Goal: Task Accomplishment & Management: Manage account settings

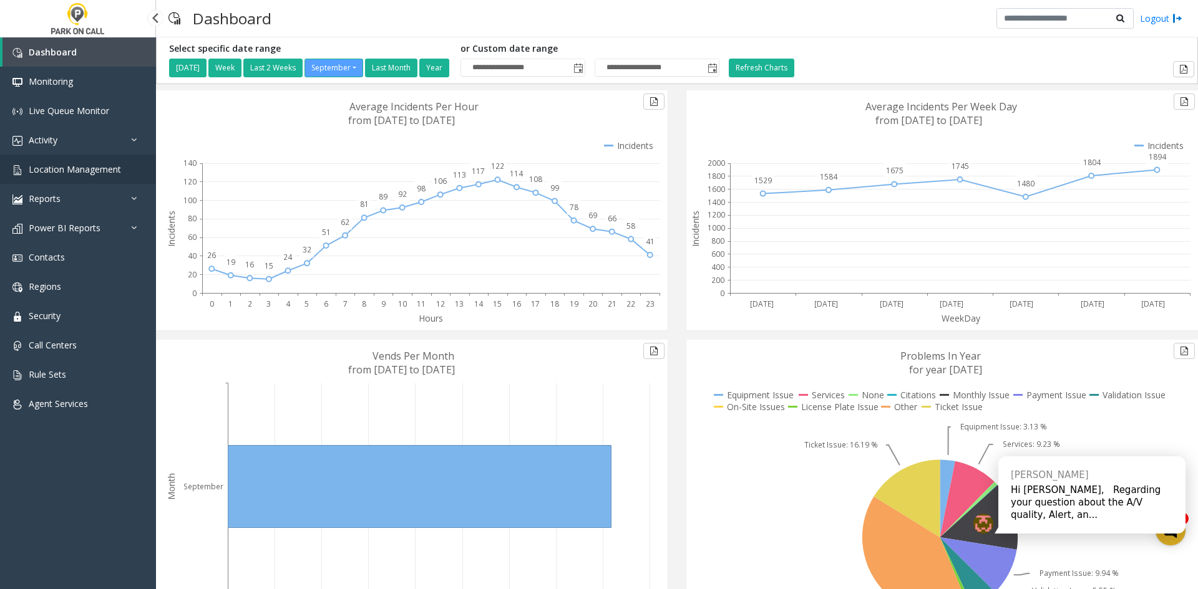
click at [109, 177] on link "Location Management" at bounding box center [78, 169] width 156 height 29
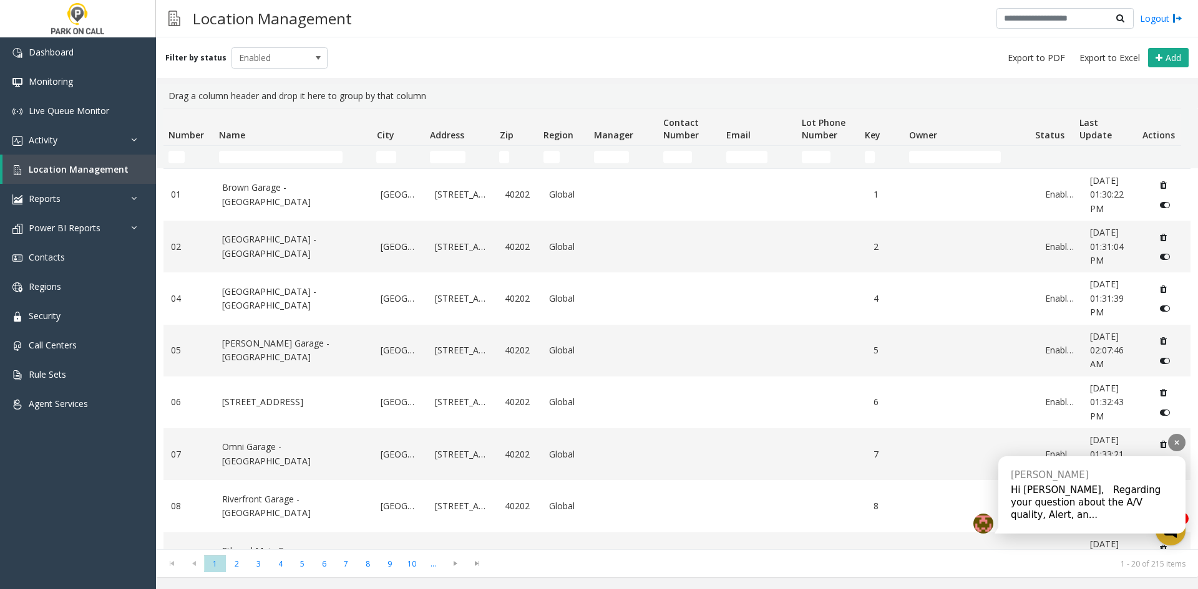
click at [1037, 505] on div "Hi [PERSON_NAME], Regarding your question about the A/V quality, Alert, an..." at bounding box center [1091, 502] width 162 height 37
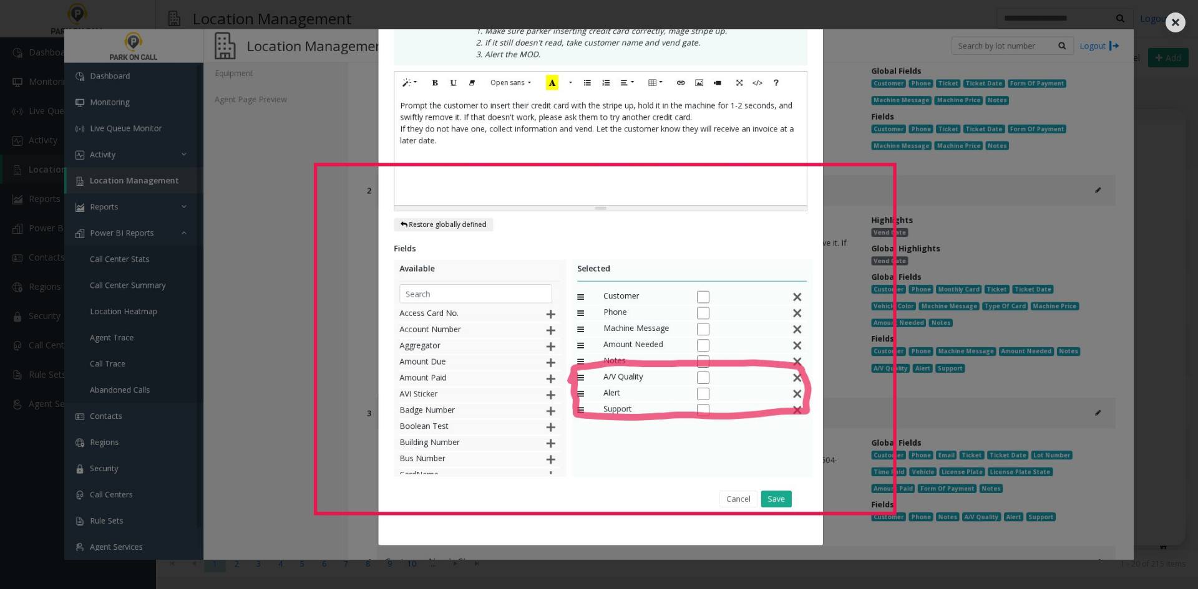
click at [128, 419] on img at bounding box center [599, 294] width 1078 height 531
click at [7, 453] on div at bounding box center [599, 294] width 1198 height 589
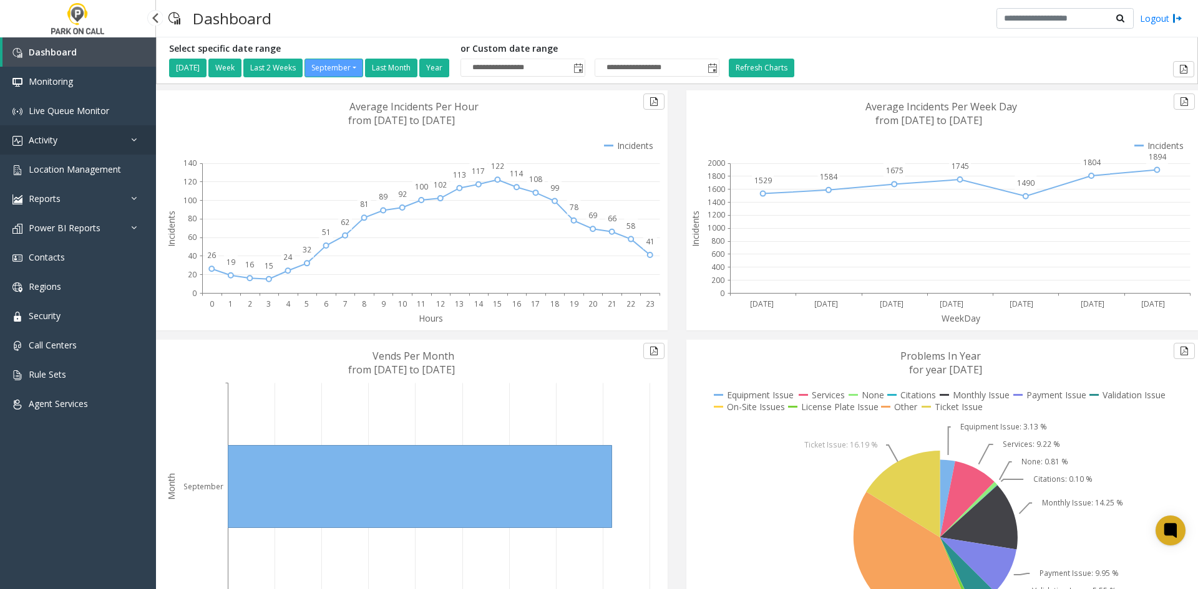
click at [74, 150] on link "Activity" at bounding box center [78, 139] width 156 height 29
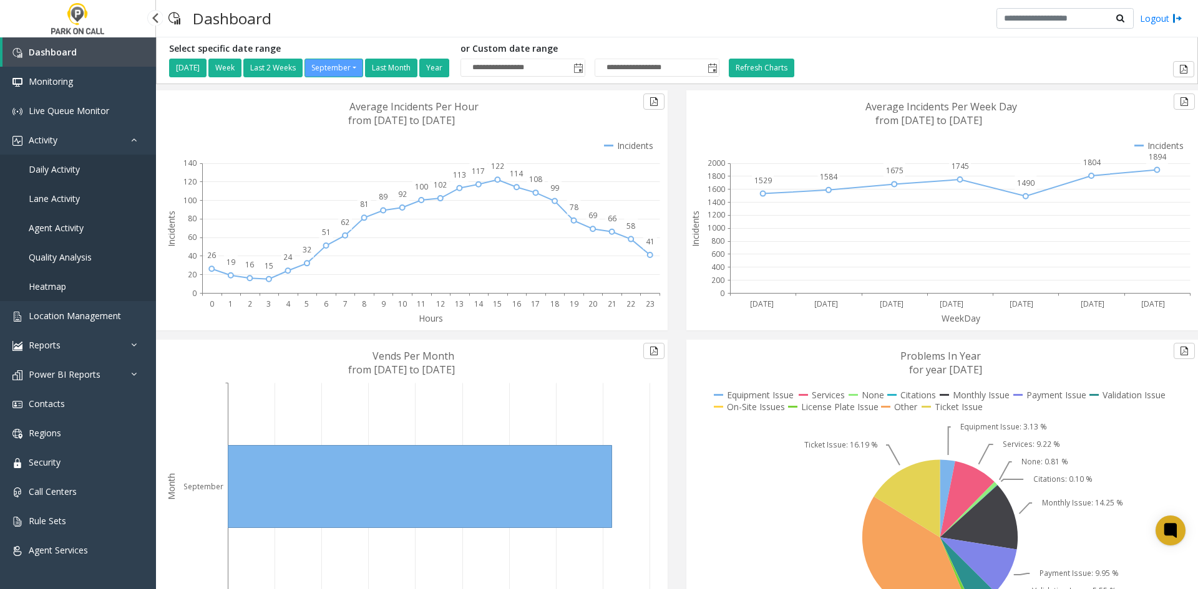
click at [72, 174] on span "Daily Activity" at bounding box center [54, 169] width 51 height 12
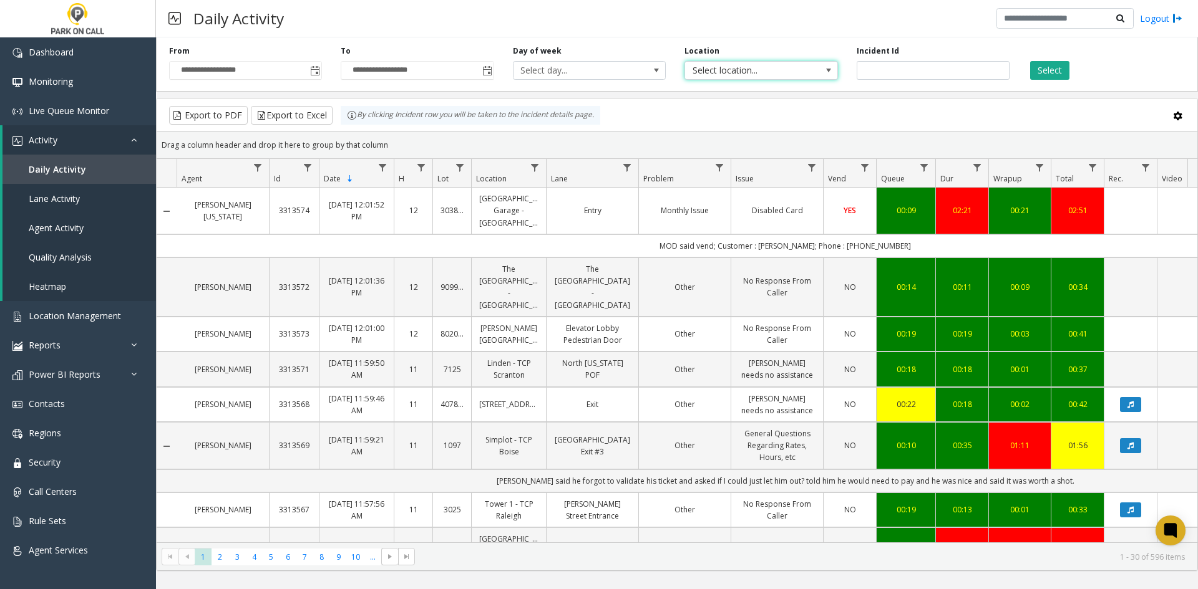
click at [725, 74] on span "Select location..." at bounding box center [746, 70] width 122 height 17
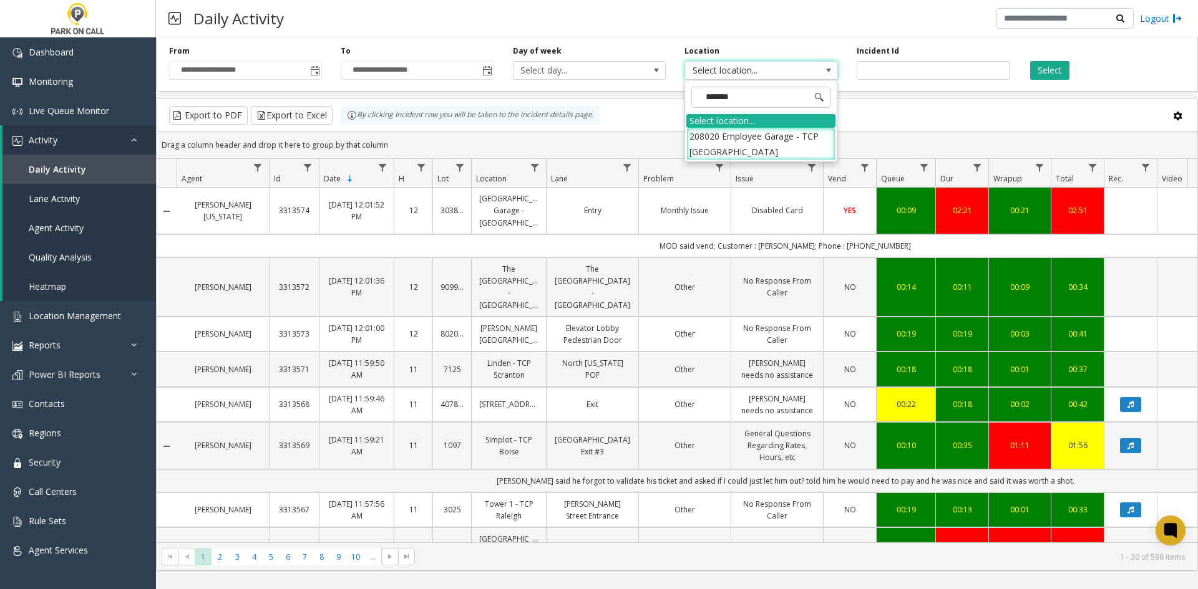
type input "********"
click at [727, 145] on li "208020 Employee Garage - TCP Boise Airport" at bounding box center [760, 144] width 149 height 32
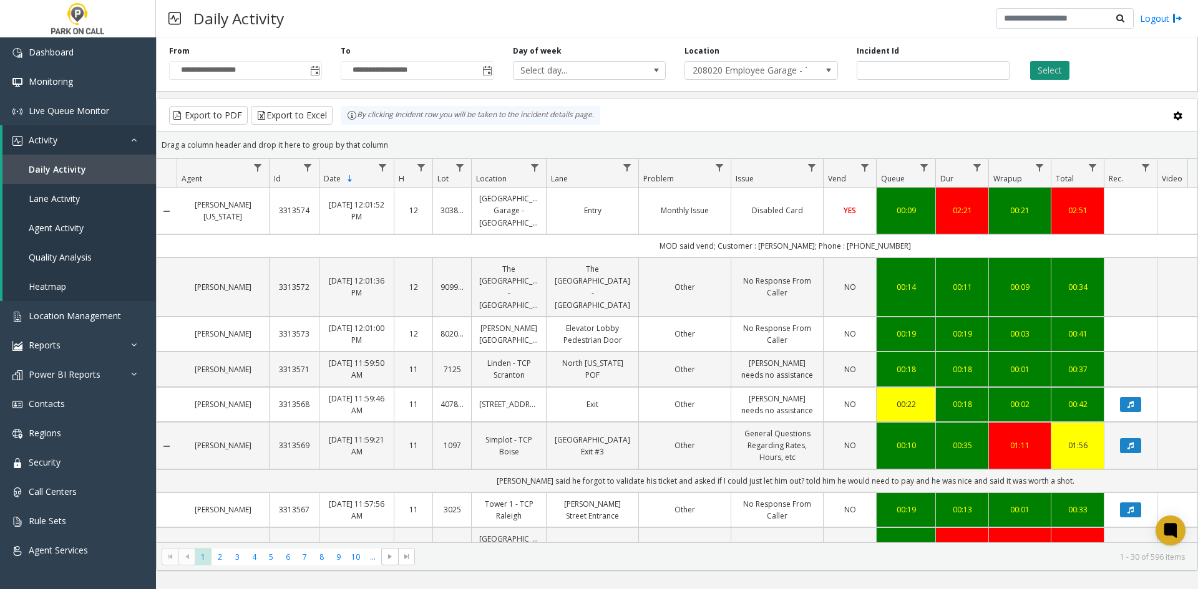
click at [1044, 69] on button "Select" at bounding box center [1049, 70] width 39 height 19
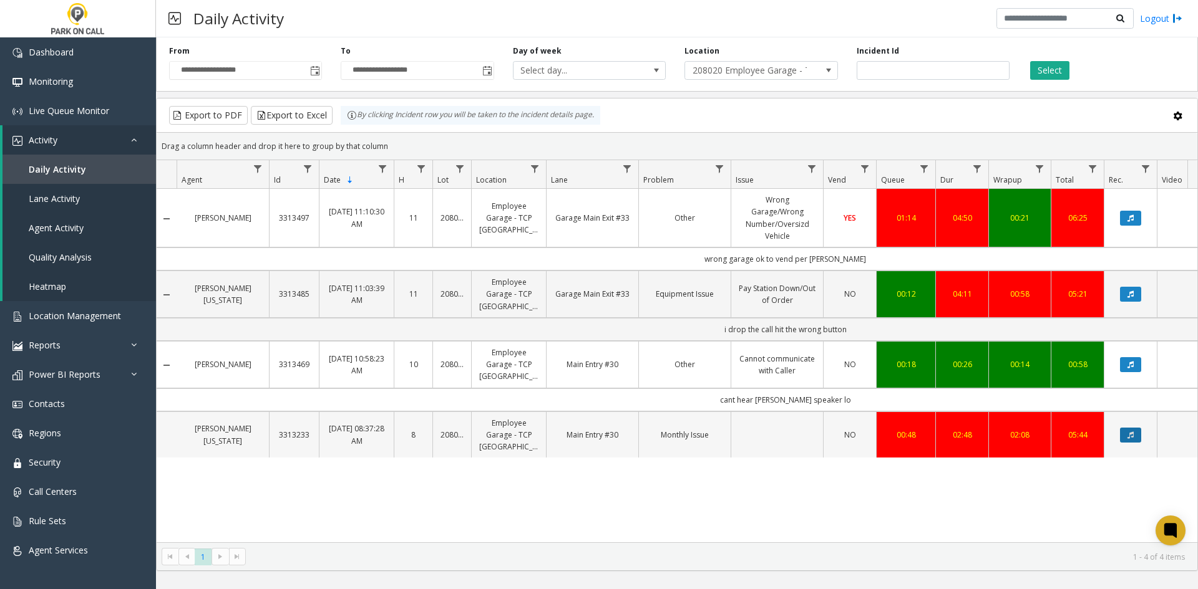
click at [1127, 432] on icon "Data table" at bounding box center [1130, 435] width 6 height 7
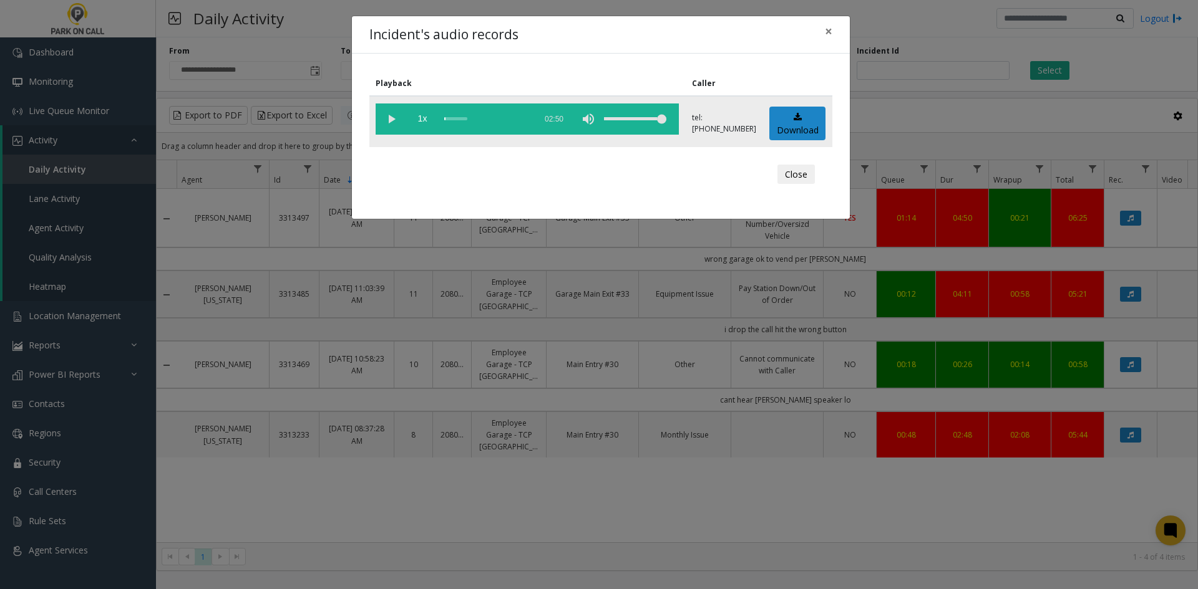
click at [390, 115] on vg-play-pause at bounding box center [390, 119] width 31 height 31
click at [477, 306] on div "Incident's audio records × Playback Caller 1x 02:50 tel:2080209001 Download Clo…" at bounding box center [599, 294] width 1198 height 589
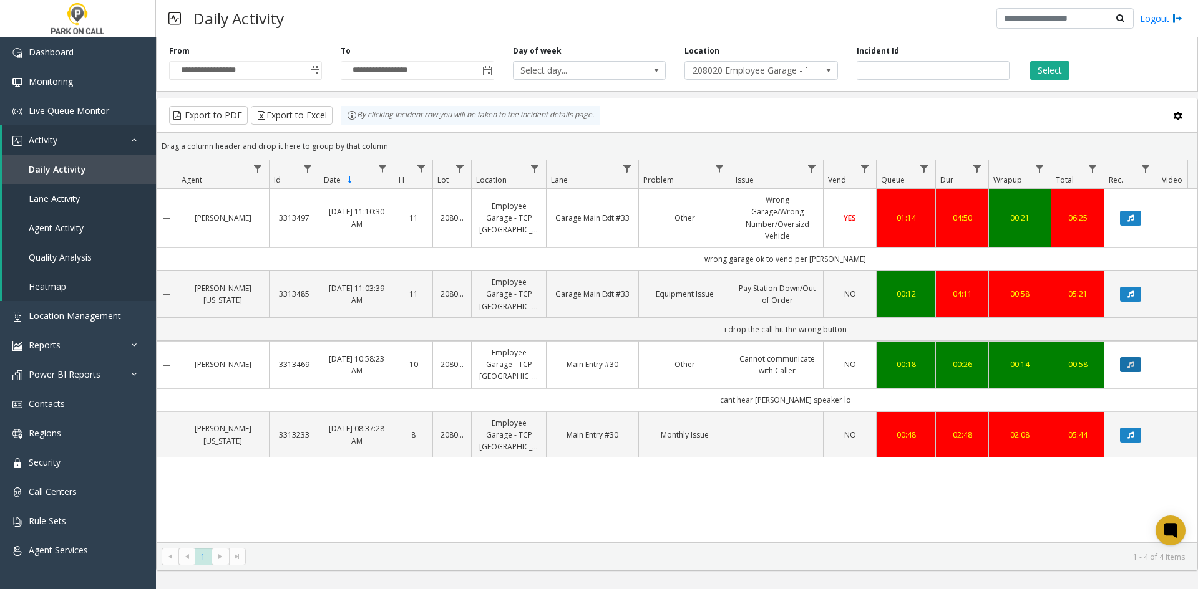
click at [1137, 357] on button "Data table" at bounding box center [1130, 364] width 21 height 15
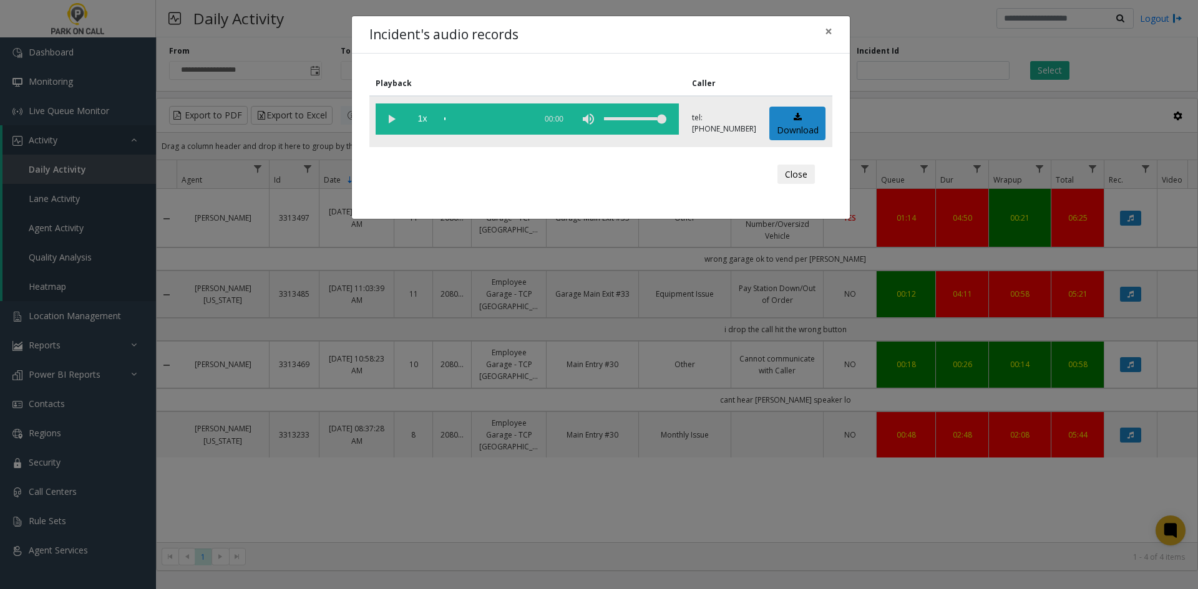
click at [399, 119] on vg-play-pause at bounding box center [390, 119] width 31 height 31
click at [641, 331] on div "Incident's audio records × Playback Caller 1x 00:34 tel:2080209001 Download Clo…" at bounding box center [599, 294] width 1198 height 589
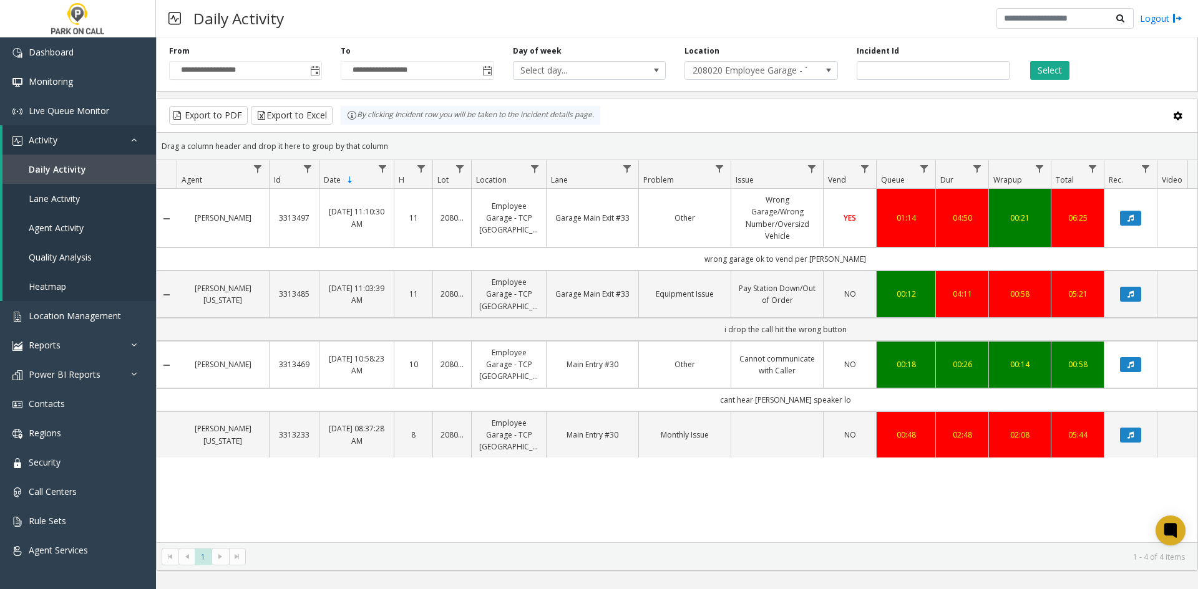
click at [623, 359] on link "Main Entry #30" at bounding box center [592, 365] width 77 height 12
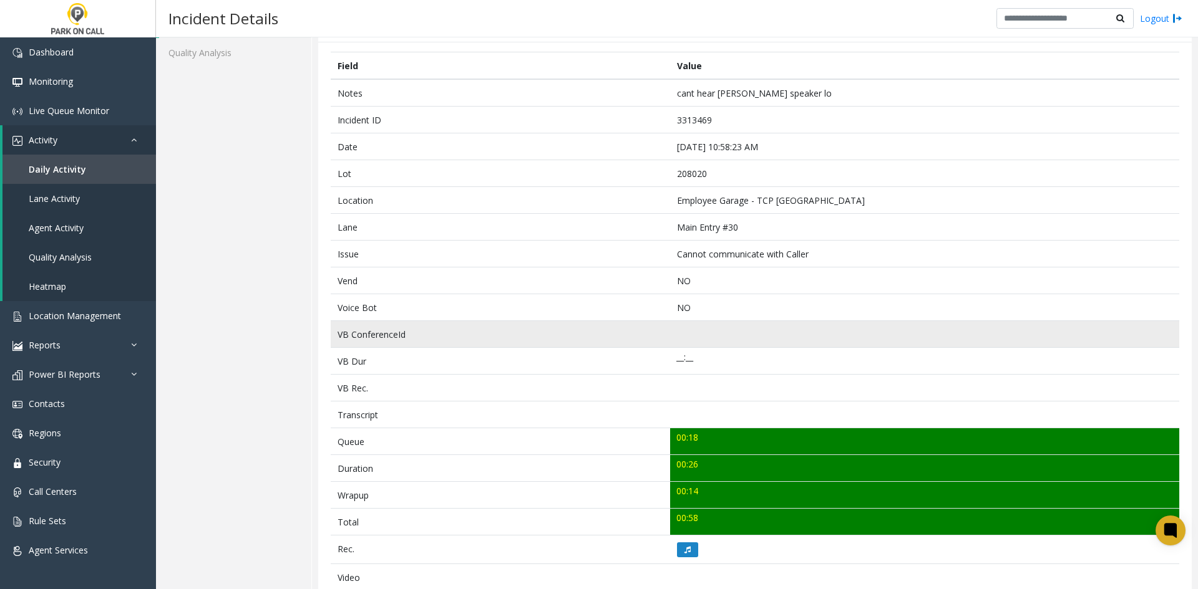
scroll to position [2, 0]
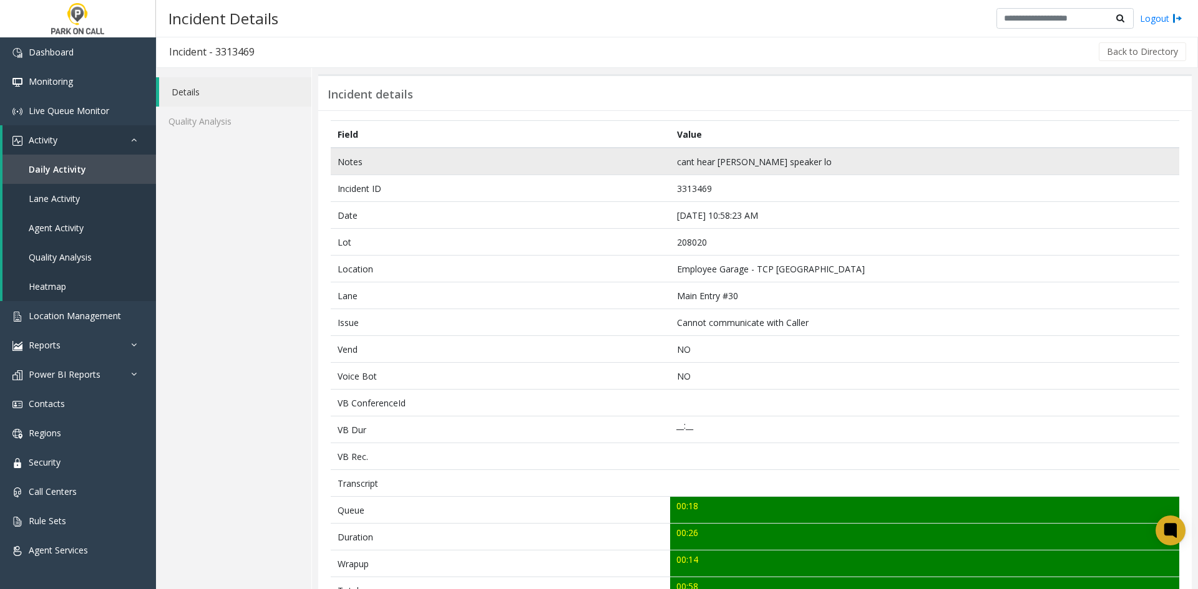
click at [332, 163] on td "Notes" at bounding box center [500, 161] width 339 height 27
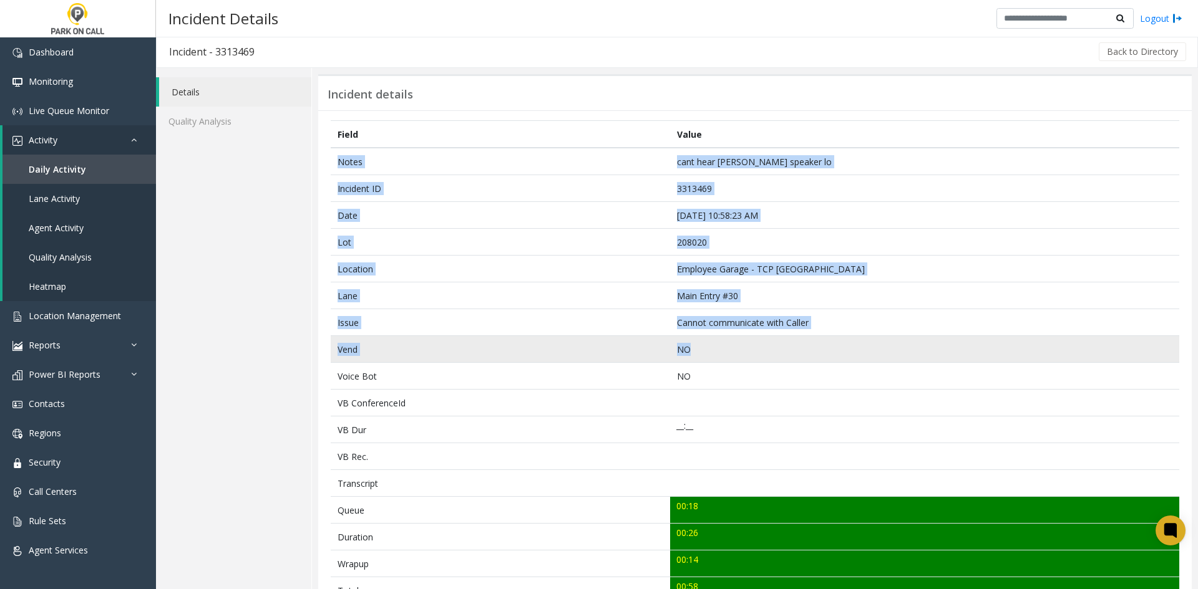
drag, startPoint x: 335, startPoint y: 167, endPoint x: 800, endPoint y: 341, distance: 497.0
click at [800, 341] on tbody "Notes cant hear parker speaker lo Incident ID 3313469 Date Sep 25 10:58:23 AM L…" at bounding box center [755, 511] width 848 height 726
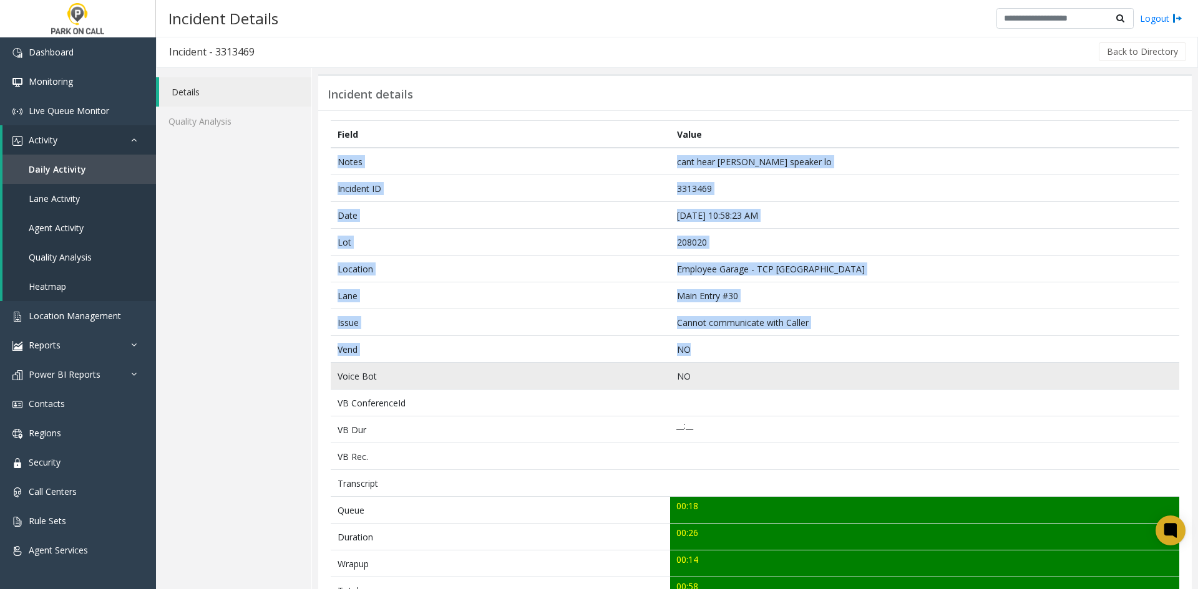
copy tbody "Notes cant hear parker speaker lo Incident ID 3313469 Date Sep 25 10:58:23 AM L…"
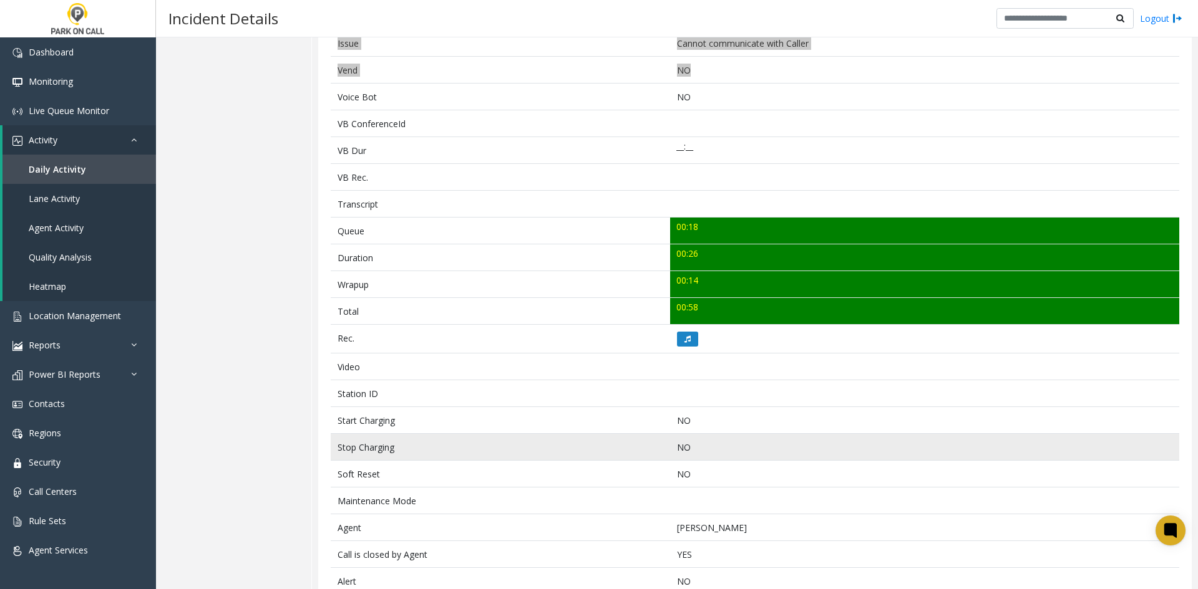
scroll to position [314, 0]
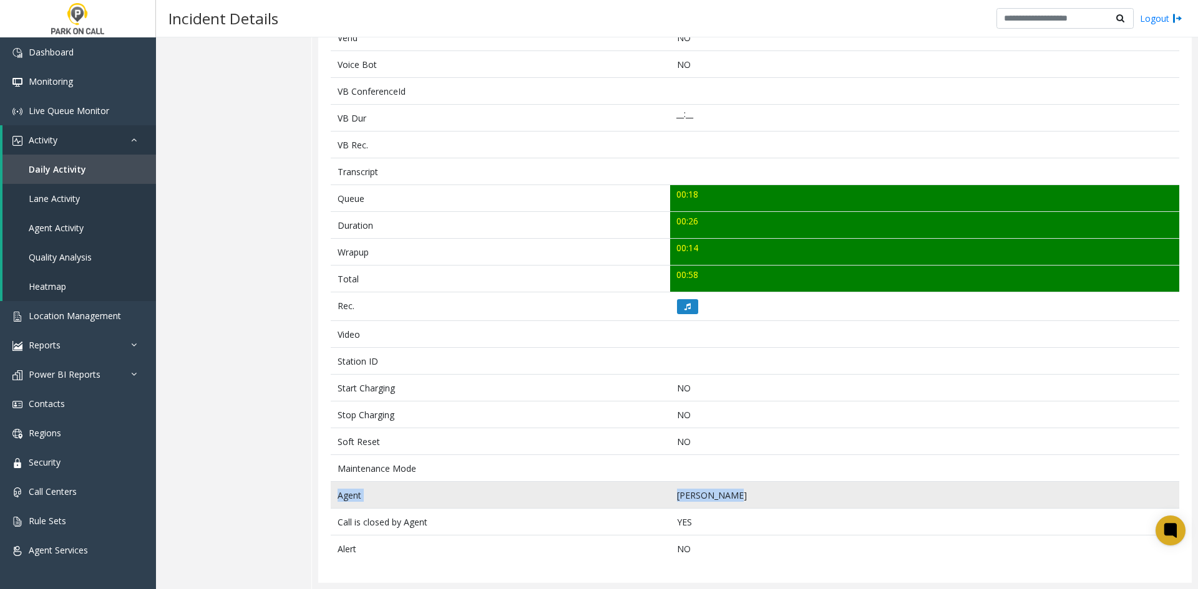
drag, startPoint x: 753, startPoint y: 490, endPoint x: 336, endPoint y: 500, distance: 418.0
click at [336, 500] on tr "Agent Charles Reis" at bounding box center [755, 495] width 848 height 27
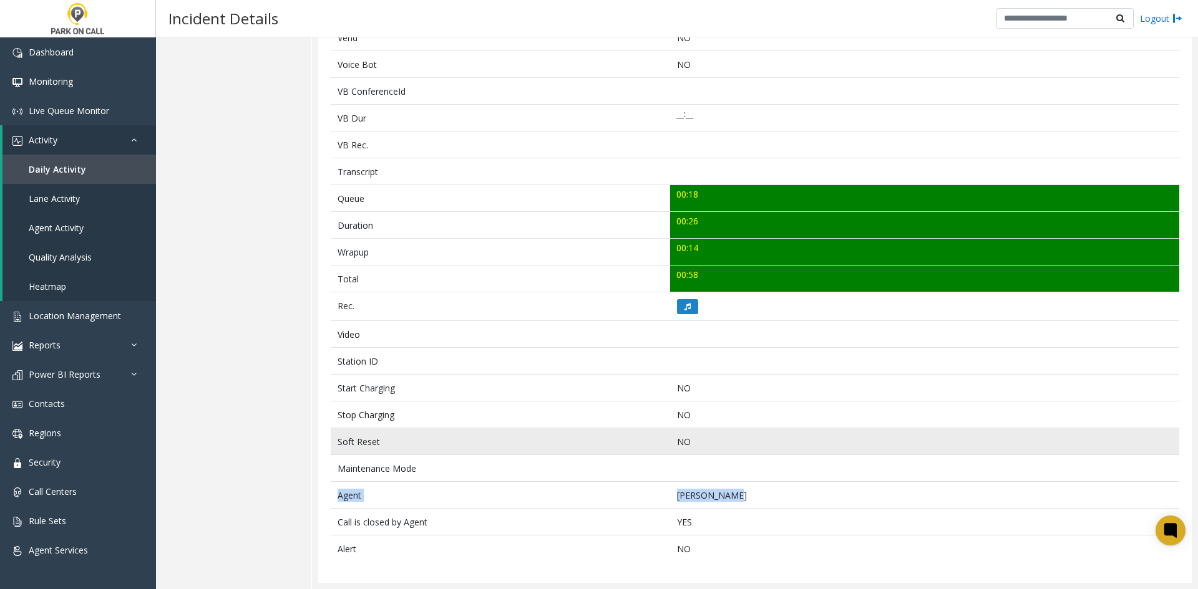
copy tr "Agent Charles Reis"
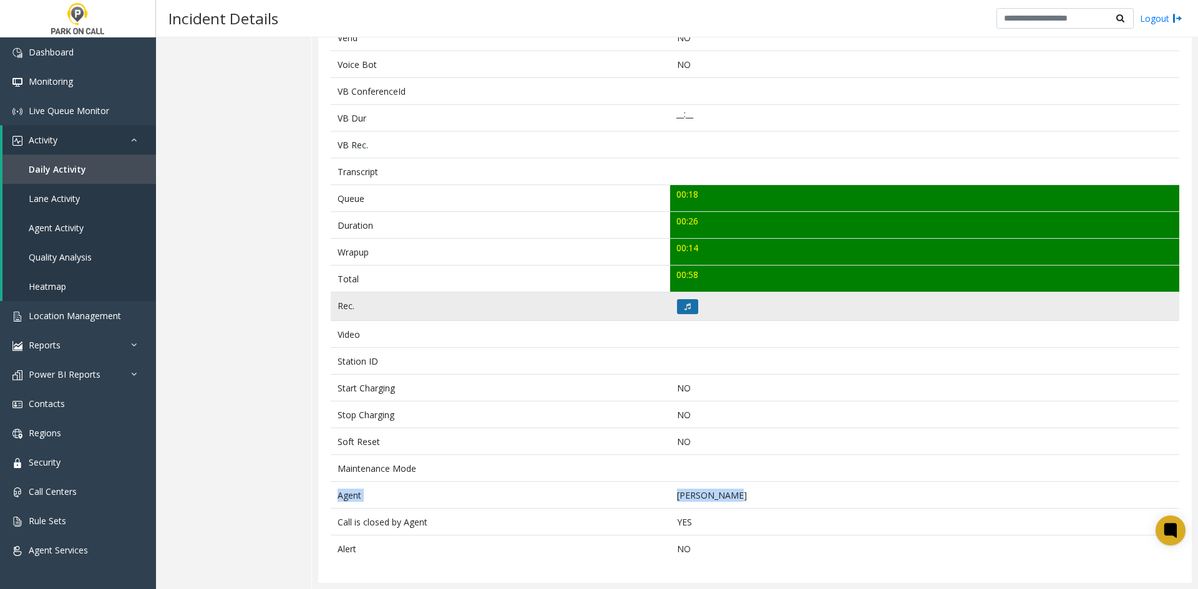
click at [684, 308] on icon at bounding box center [687, 306] width 6 height 7
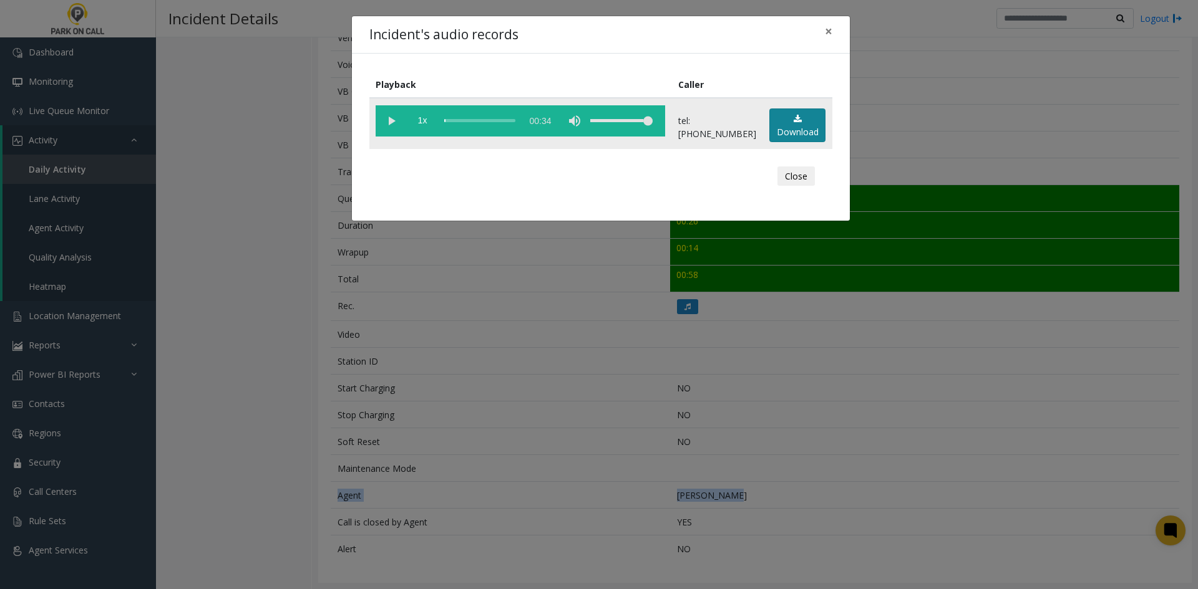
click at [802, 130] on link "Download" at bounding box center [797, 126] width 56 height 34
click at [925, 56] on div "Incident's audio records × Playback Caller 1x 00:34 tel:2080209001 Download Clo…" at bounding box center [599, 294] width 1198 height 589
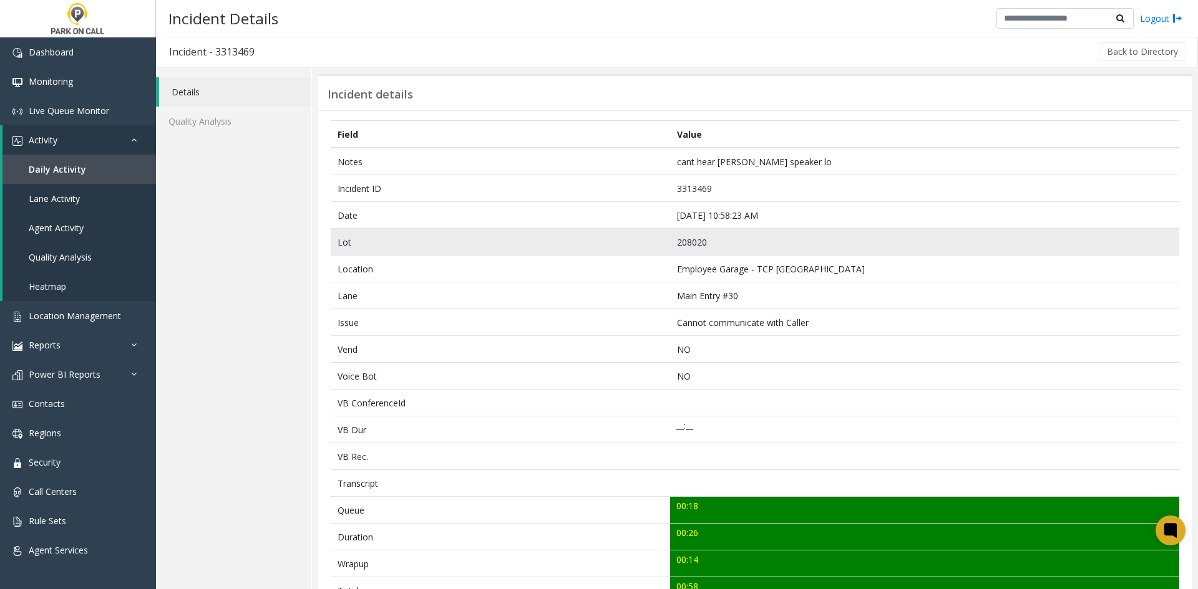
scroll to position [0, 0]
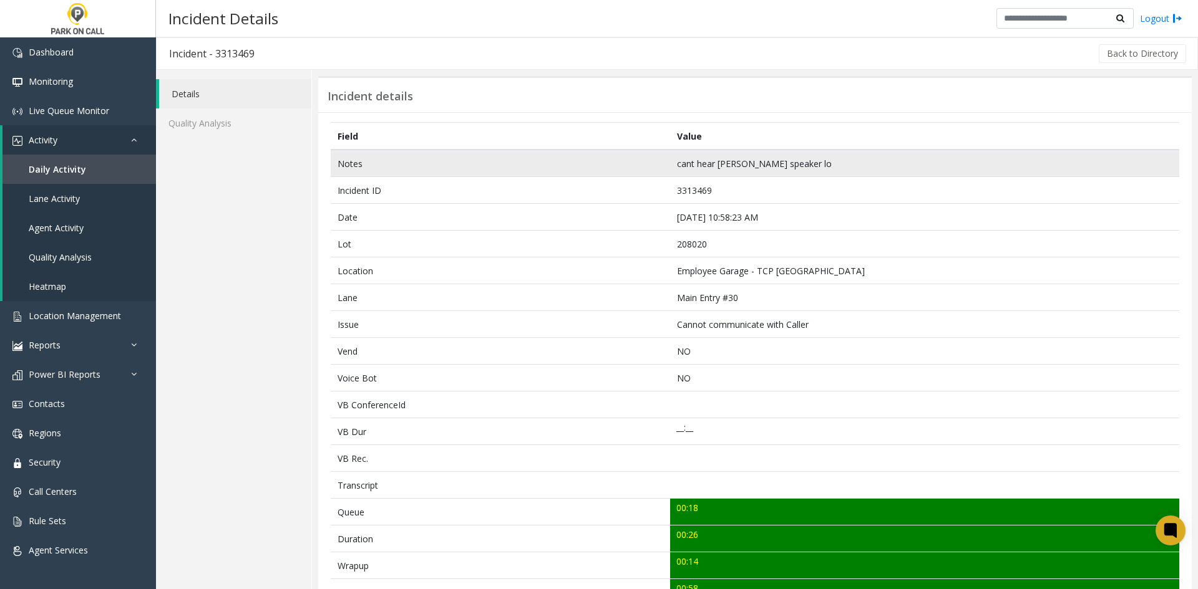
click at [337, 157] on td "Notes" at bounding box center [500, 163] width 339 height 27
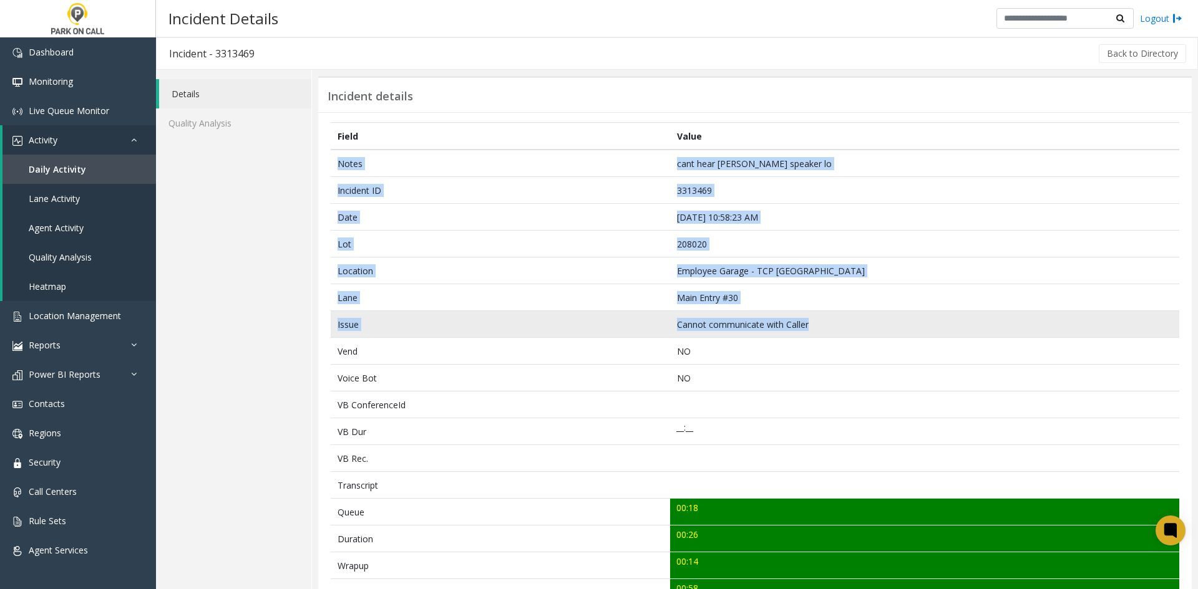
drag, startPoint x: 337, startPoint y: 157, endPoint x: 860, endPoint y: 327, distance: 549.3
click at [860, 327] on tbody "Notes cant hear parker speaker lo Incident ID 3313469 Date Sep 25 10:58:23 AM L…" at bounding box center [755, 513] width 848 height 726
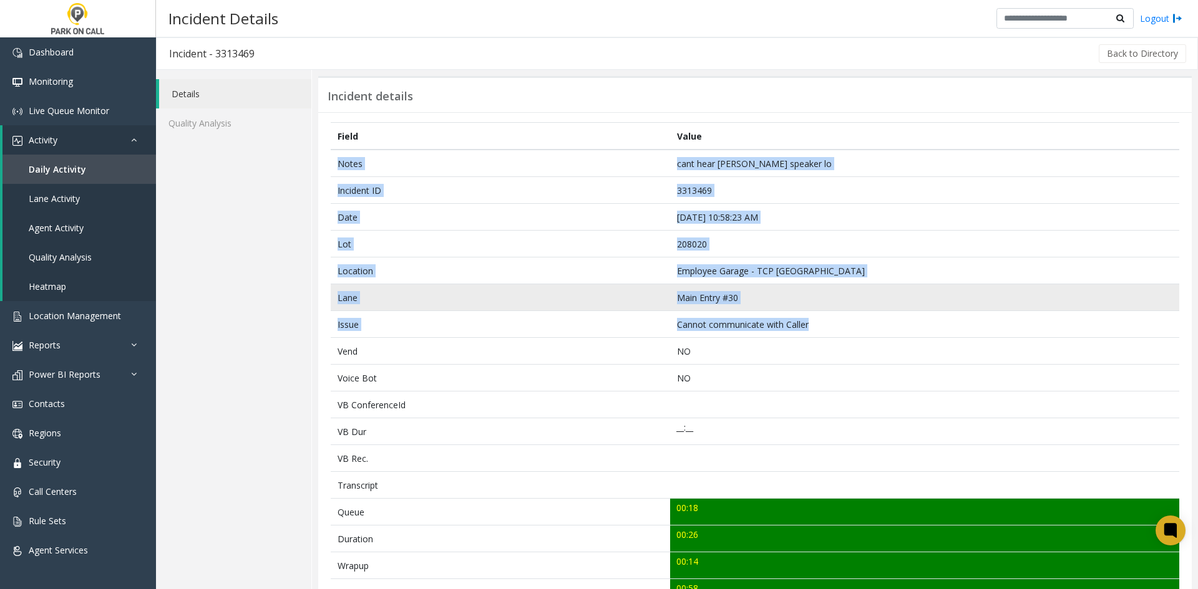
copy tbody "Notes cant hear parker speaker lo Incident ID 3313469 Date Sep 25 10:58:23 AM L…"
click at [702, 309] on td "Main Entry #30" at bounding box center [924, 297] width 509 height 27
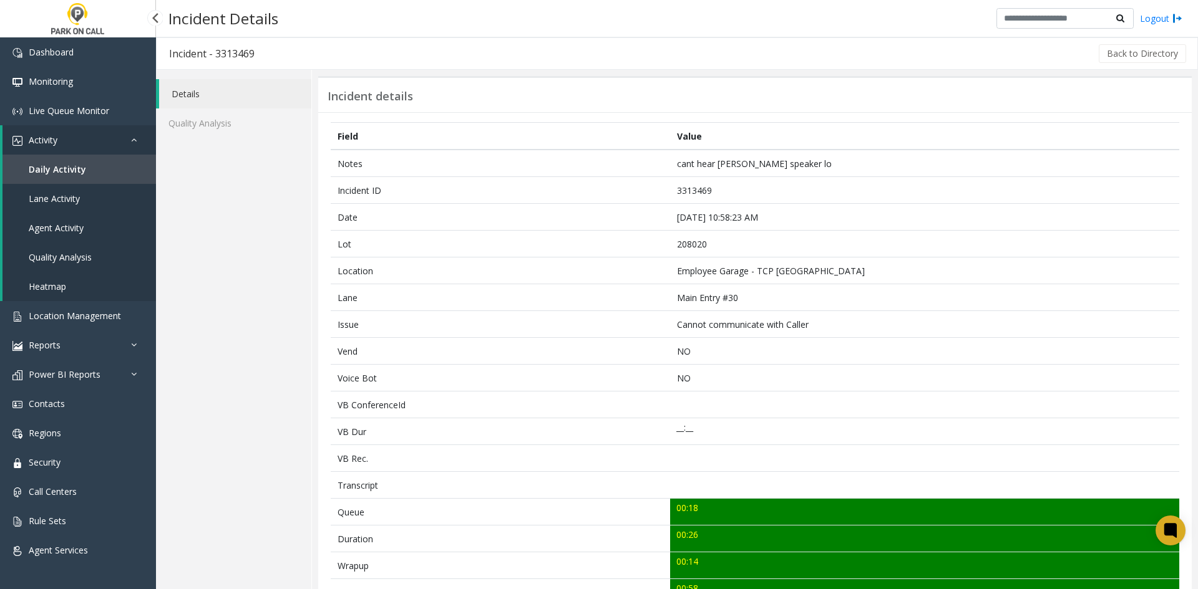
click at [130, 160] on link "Daily Activity" at bounding box center [78, 169] width 153 height 29
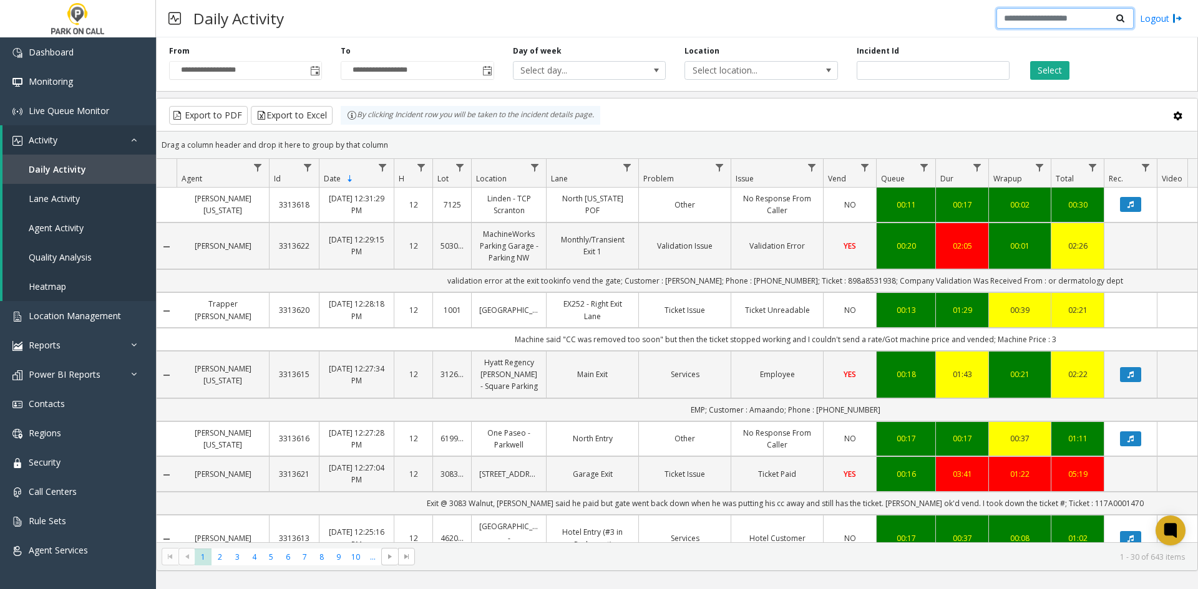
click at [1029, 13] on input "text" at bounding box center [1064, 18] width 137 height 21
click at [894, 26] on div "Daily Activity Logout" at bounding box center [677, 18] width 1042 height 37
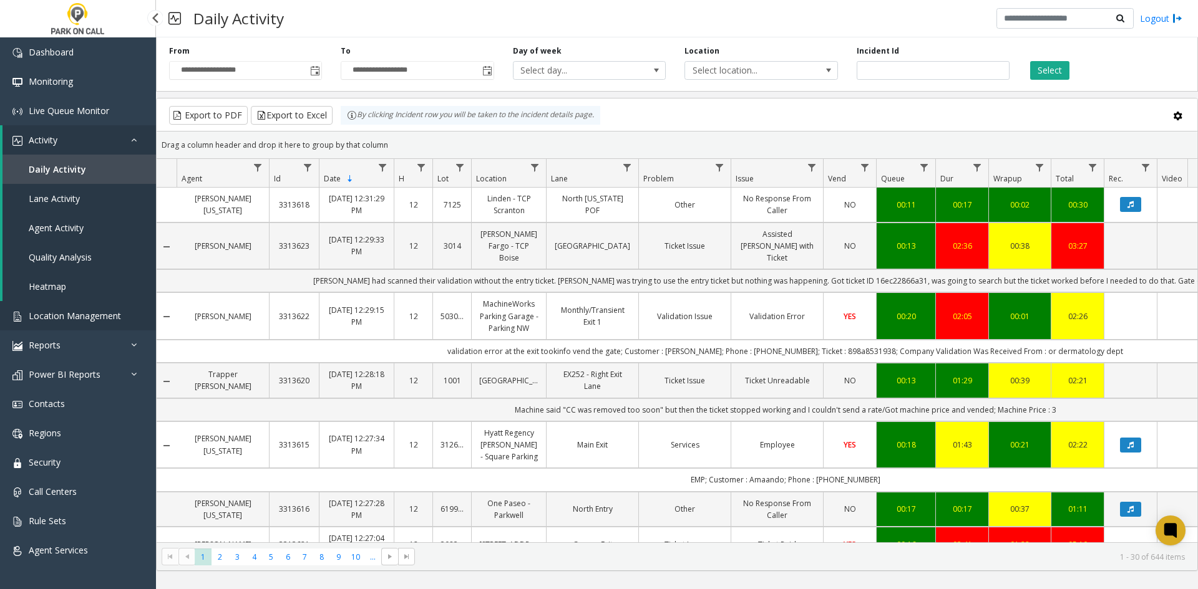
click at [71, 314] on span "Location Management" at bounding box center [75, 316] width 92 height 12
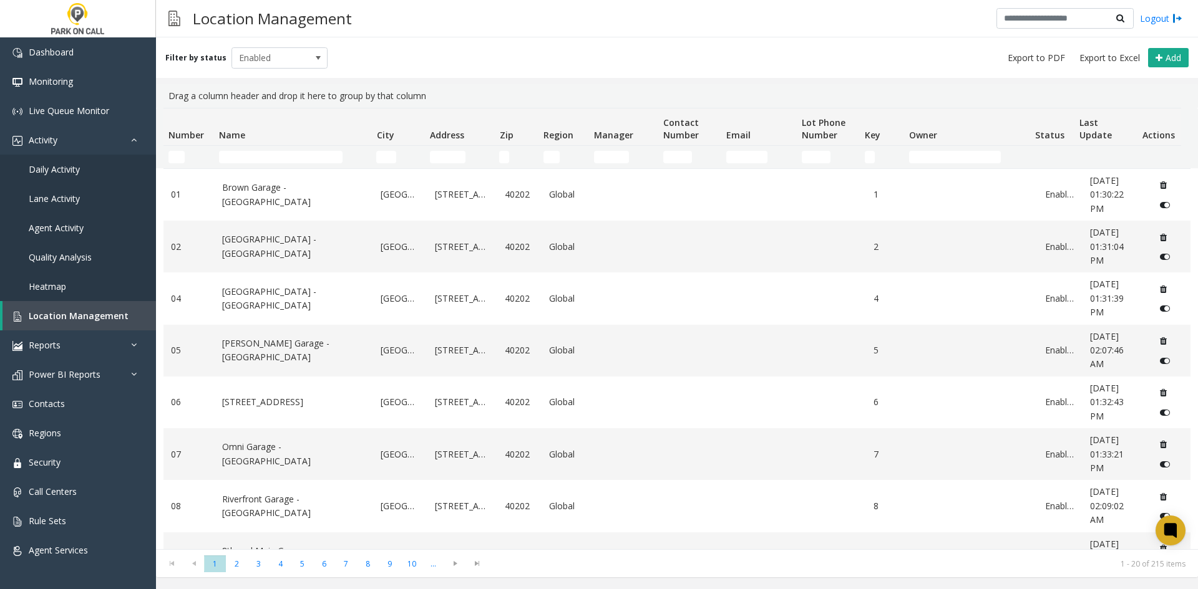
click at [270, 165] on td "Name Filter" at bounding box center [292, 157] width 157 height 22
click at [266, 157] on input "Name Filter" at bounding box center [281, 157] width 124 height 12
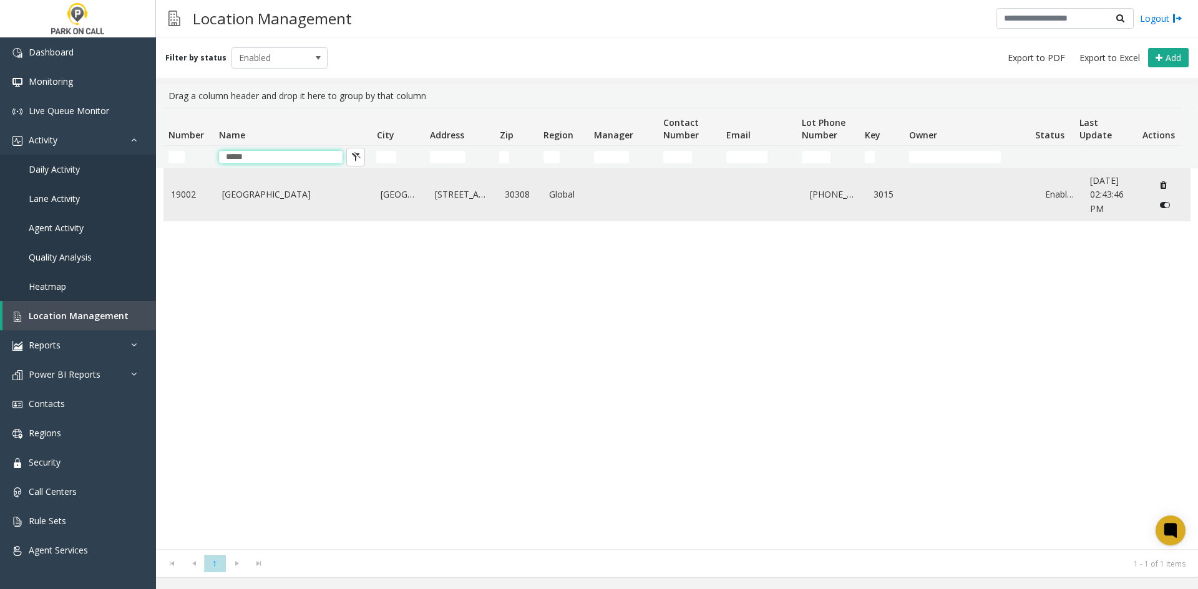
type input "*****"
click at [244, 202] on td "Spire - Park Place Parking" at bounding box center [294, 195] width 159 height 52
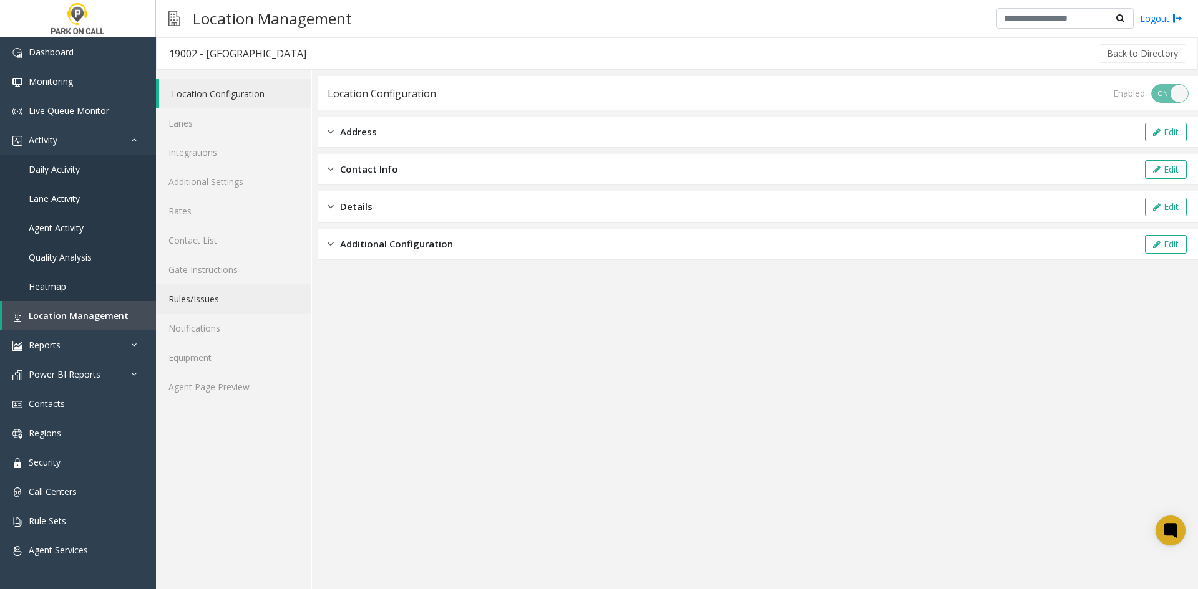
click at [220, 296] on link "Rules/Issues" at bounding box center [233, 298] width 155 height 29
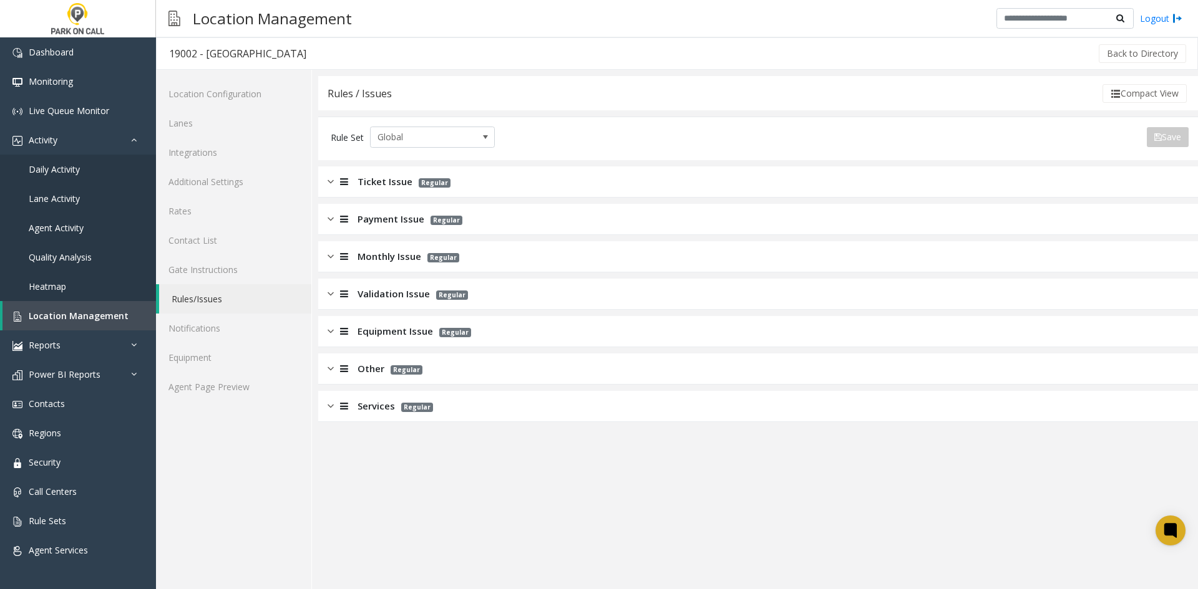
click at [415, 165] on div "Rules / Issues Compact View Rule Set Global Save Export to PDF Export to Excel …" at bounding box center [757, 249] width 879 height 346
click at [407, 181] on span "Ticket Issue" at bounding box center [384, 182] width 55 height 14
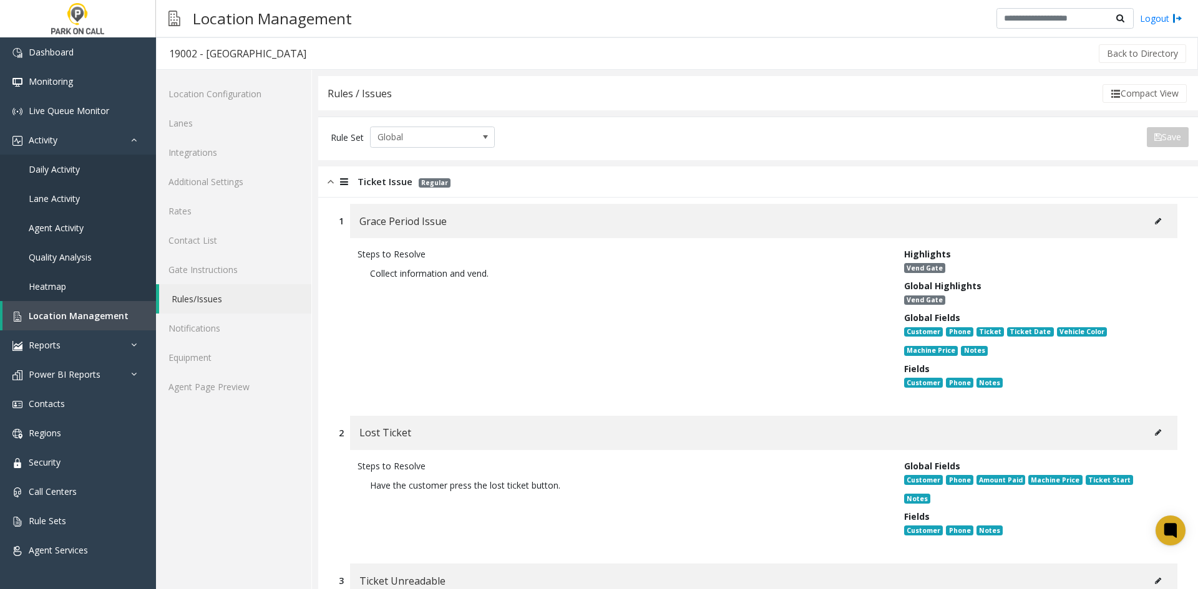
click at [397, 175] on span "Ticket Issue" at bounding box center [384, 182] width 55 height 14
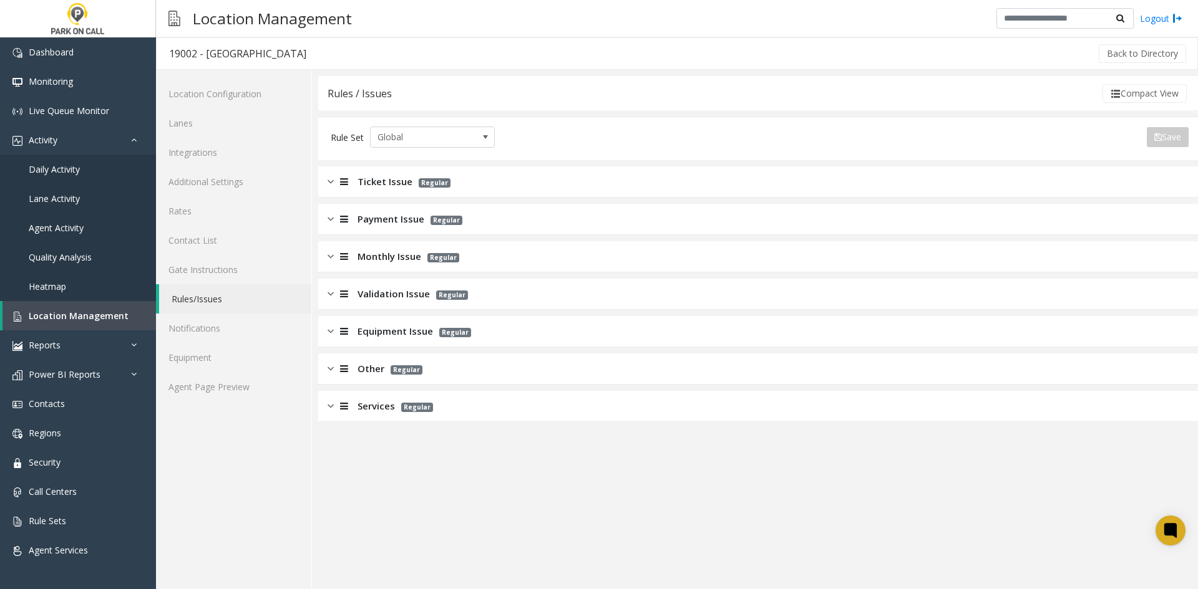
click at [400, 217] on span "Payment Issue" at bounding box center [390, 219] width 67 height 14
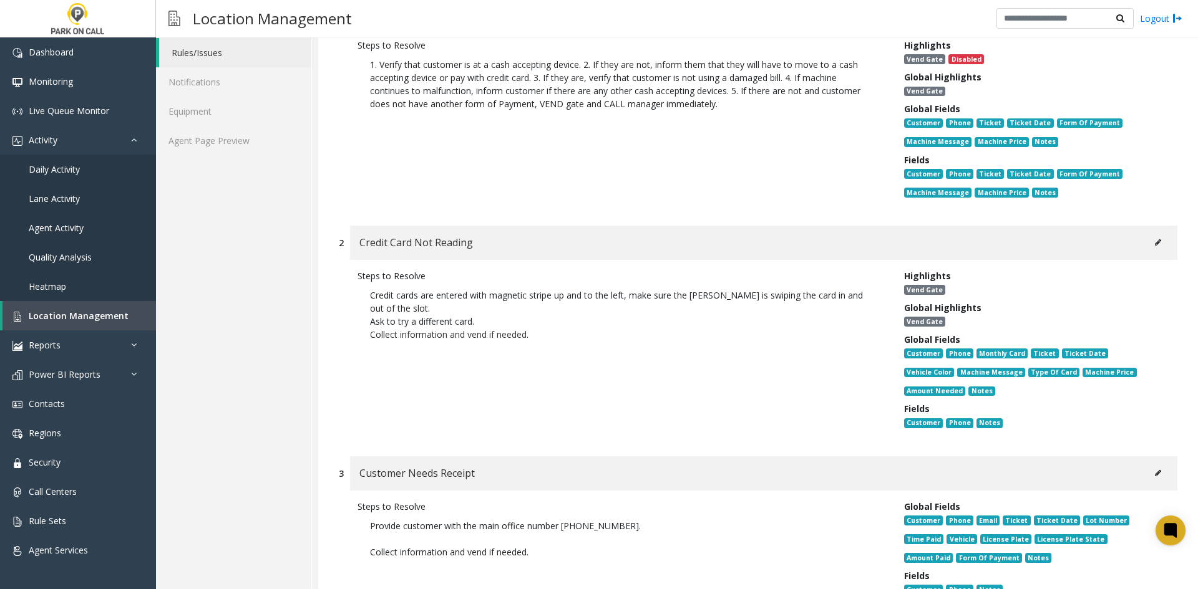
scroll to position [312, 0]
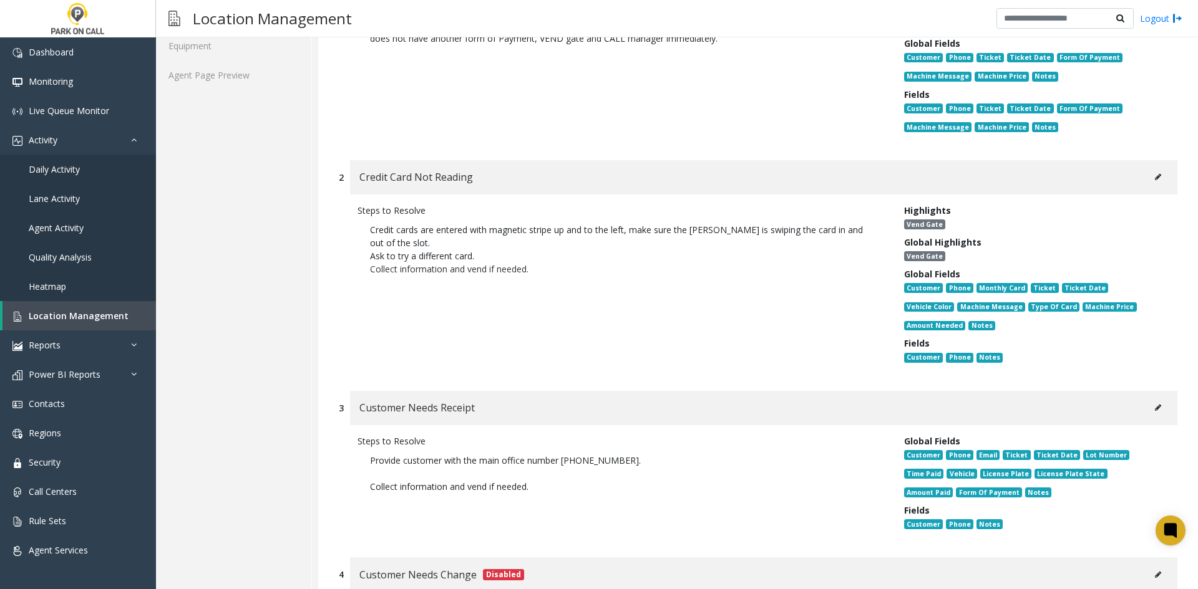
click at [506, 234] on p "Credit cards are entered with magnetic stripe up and to the left, make sure the…" at bounding box center [621, 236] width 503 height 26
drag, startPoint x: 506, startPoint y: 234, endPoint x: 608, endPoint y: 229, distance: 102.4
click at [611, 230] on p "Credit cards are entered with magnetic stripe up and to the left, make sure the…" at bounding box center [621, 236] width 503 height 26
copy p "magnetic stripe up and to the"
click at [622, 233] on p "Credit cards are entered with magnetic stripe up and to the left, make sure the…" at bounding box center [621, 236] width 503 height 26
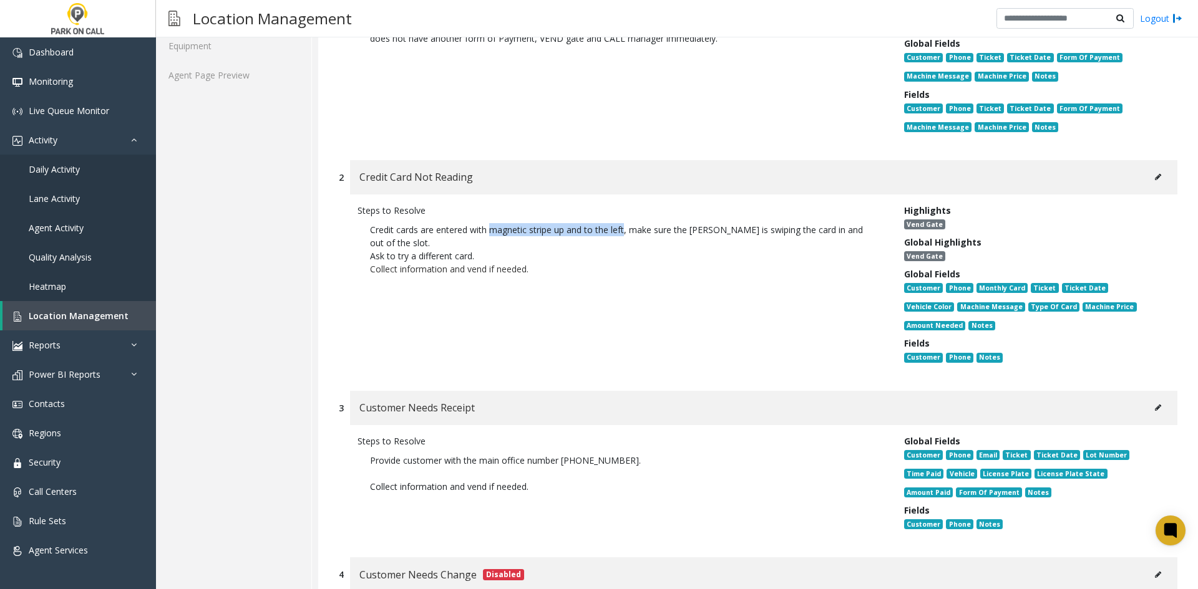
drag, startPoint x: 622, startPoint y: 233, endPoint x: 509, endPoint y: 229, distance: 113.0
click at [509, 229] on p "Credit cards are entered with magnetic stripe up and to the left, make sure the…" at bounding box center [621, 236] width 503 height 26
copy p "magnetic stripe up and to the left"
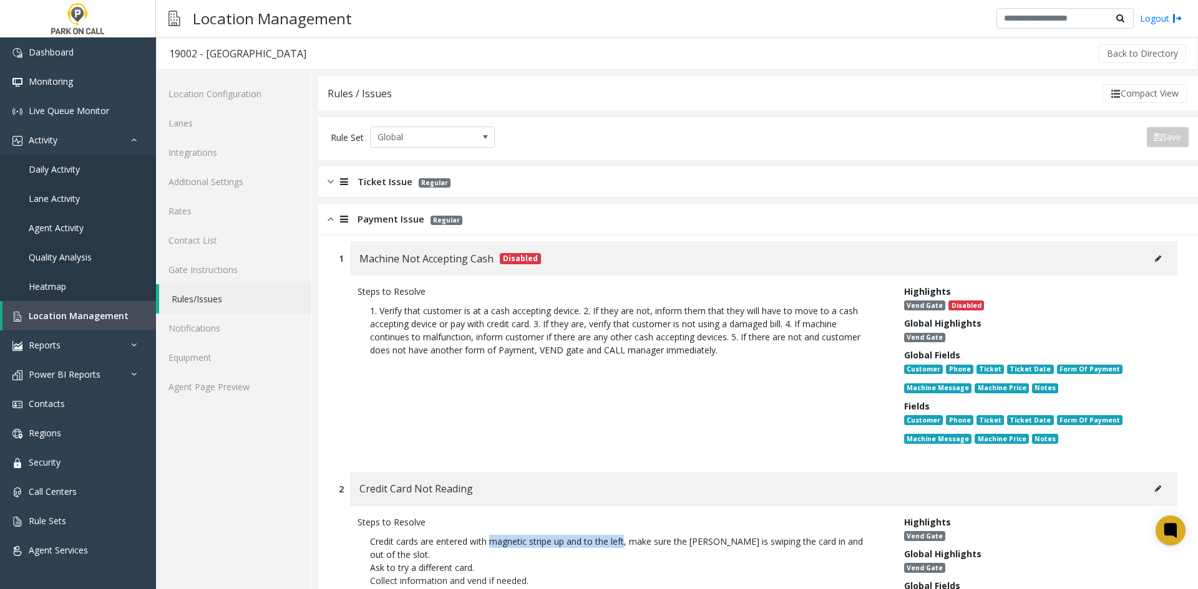
click at [198, 306] on link "Rules/Issues" at bounding box center [235, 298] width 152 height 29
click at [229, 181] on link "Additional Settings" at bounding box center [233, 181] width 155 height 29
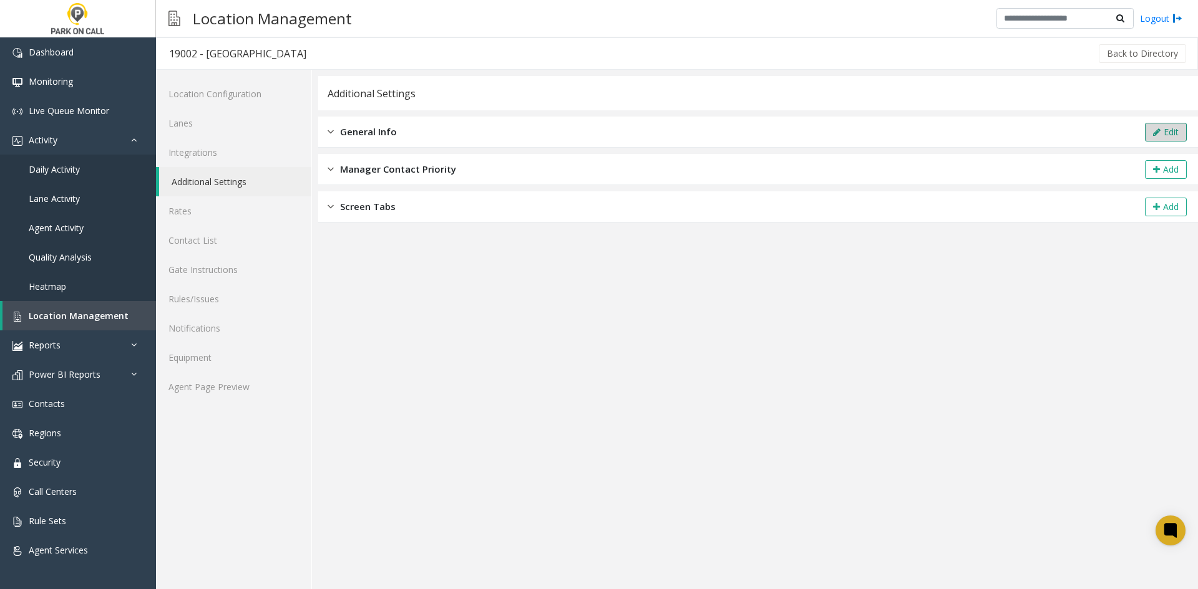
click at [1151, 138] on button "Edit" at bounding box center [1166, 132] width 42 height 19
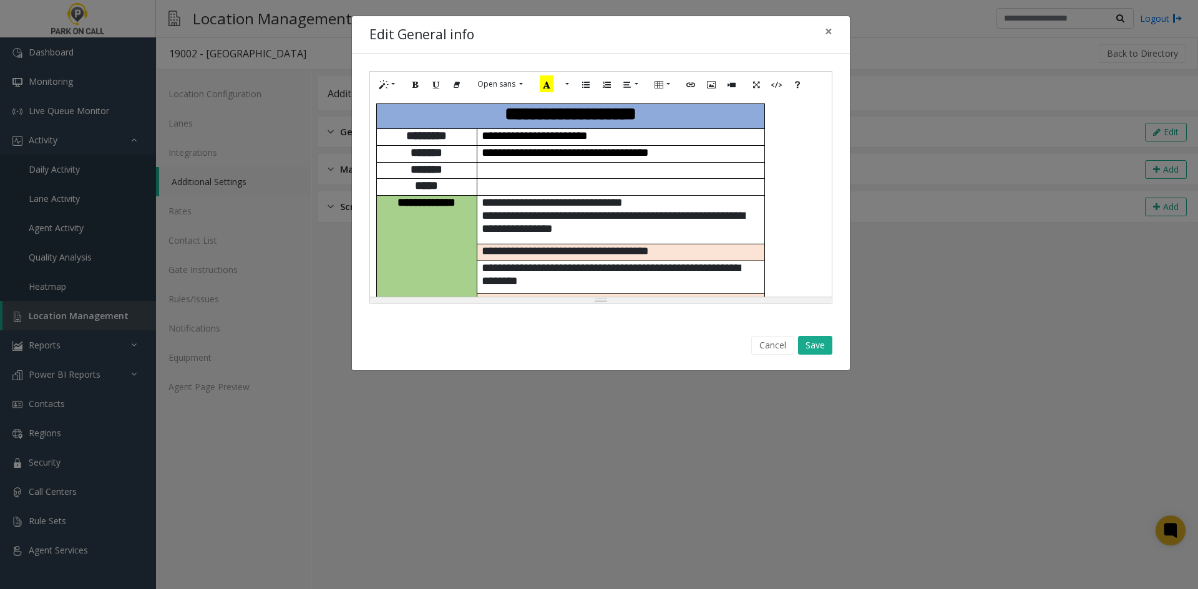
scroll to position [62, 0]
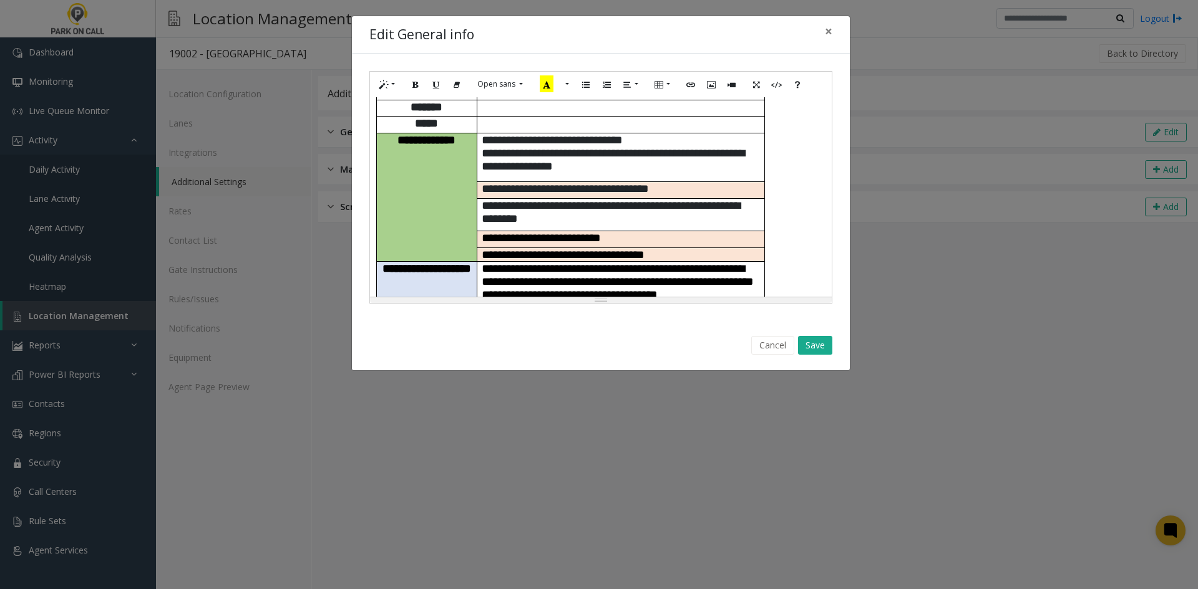
click at [498, 155] on span "**********" at bounding box center [613, 159] width 263 height 25
drag, startPoint x: 498, startPoint y: 155, endPoint x: 652, endPoint y: 159, distance: 153.5
click at [652, 159] on span "**********" at bounding box center [613, 159] width 263 height 25
paste div
click at [504, 158] on span "**********" at bounding box center [557, 153] width 150 height 12
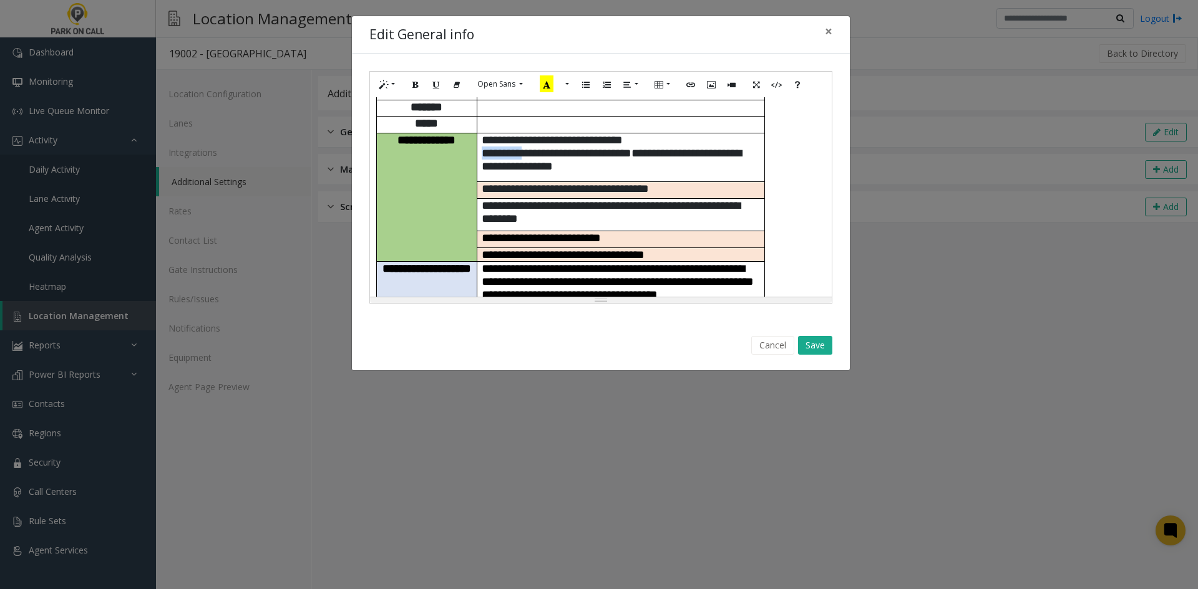
click at [504, 158] on span "**********" at bounding box center [557, 153] width 150 height 12
click at [609, 157] on span "**********" at bounding box center [546, 153] width 128 height 12
drag, startPoint x: 637, startPoint y: 157, endPoint x: 656, endPoint y: 157, distance: 19.3
click at [637, 157] on span "**********" at bounding box center [611, 159] width 259 height 25
click at [825, 351] on button "Save" at bounding box center [815, 345] width 34 height 19
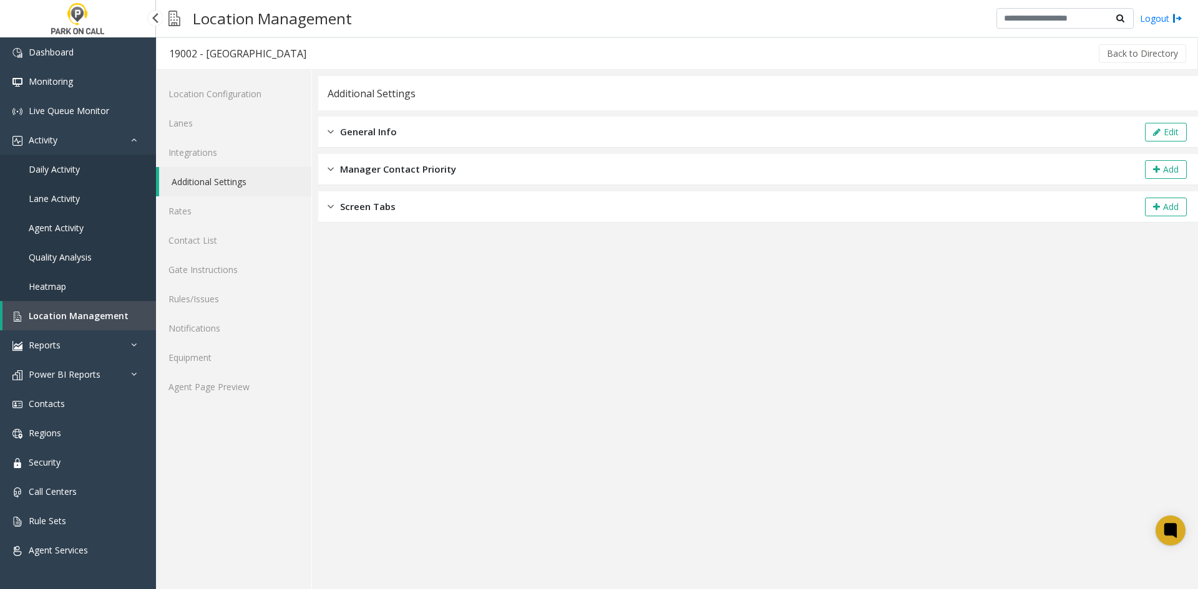
click at [79, 320] on span "Location Management" at bounding box center [79, 316] width 100 height 12
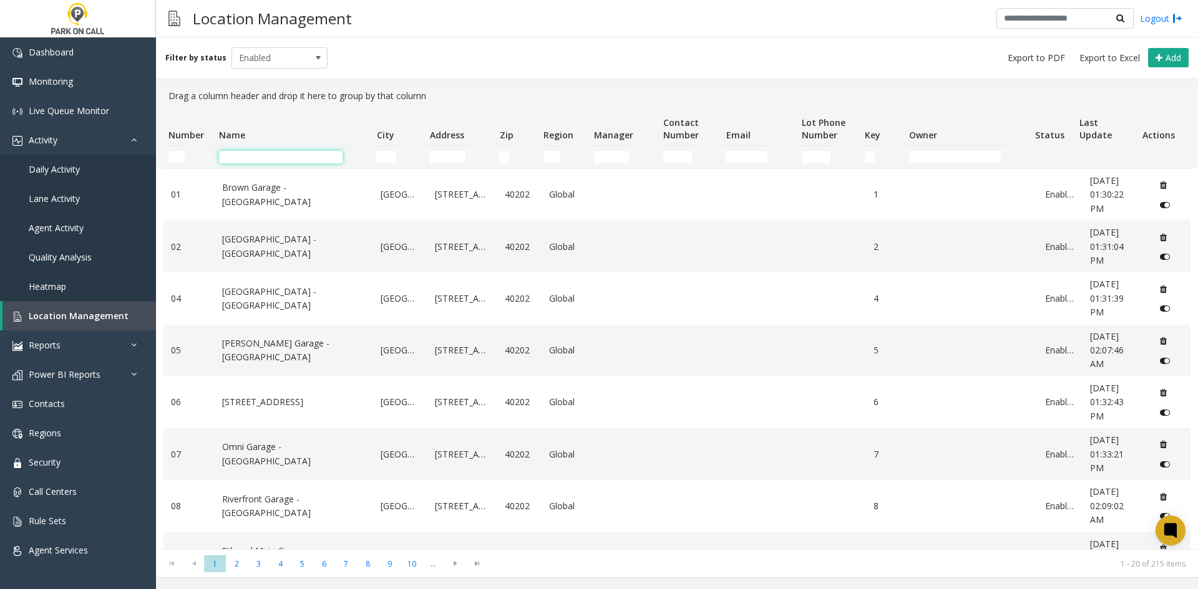
click at [316, 153] on input "Name Filter" at bounding box center [281, 157] width 124 height 12
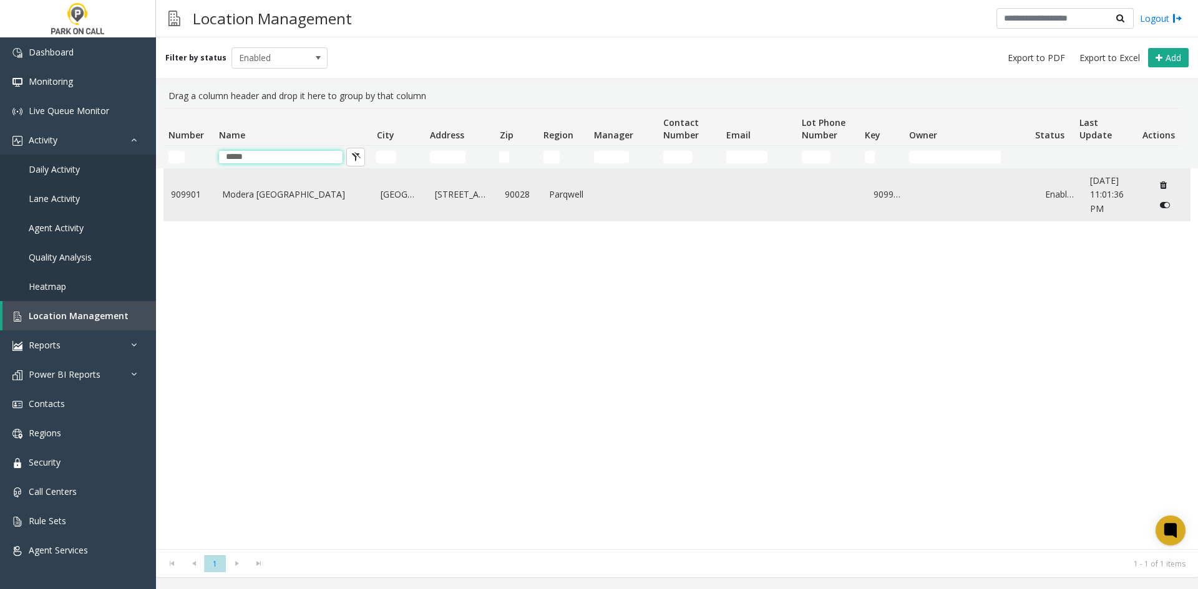
type input "*****"
click at [318, 186] on td "Modera Hollywood - Parkwell" at bounding box center [294, 195] width 159 height 52
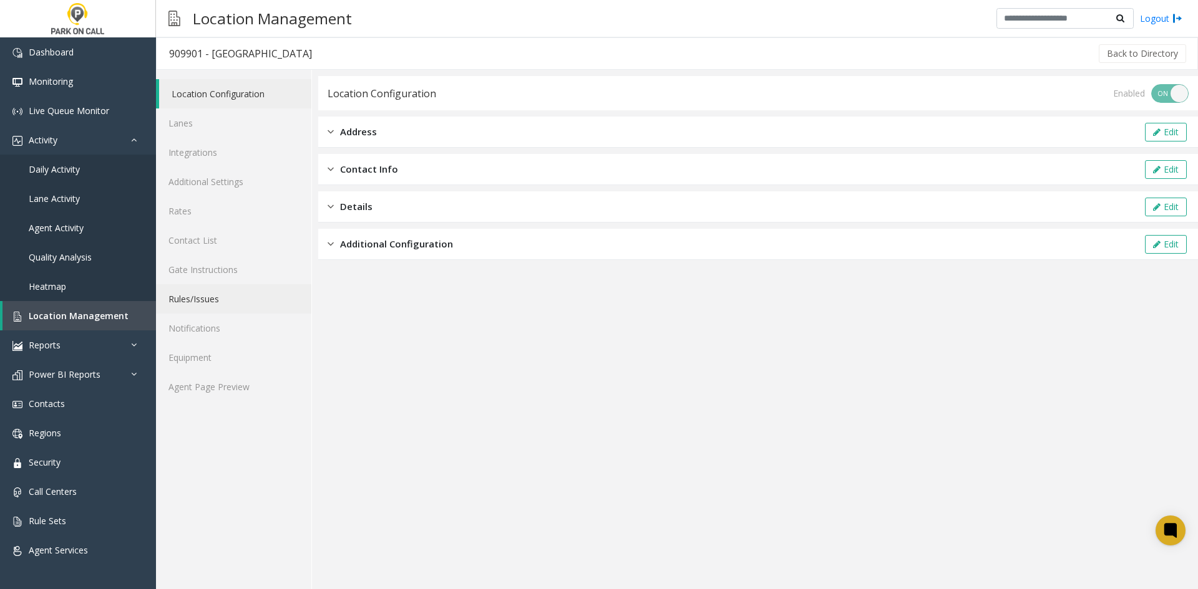
click at [228, 302] on link "Rules/Issues" at bounding box center [233, 298] width 155 height 29
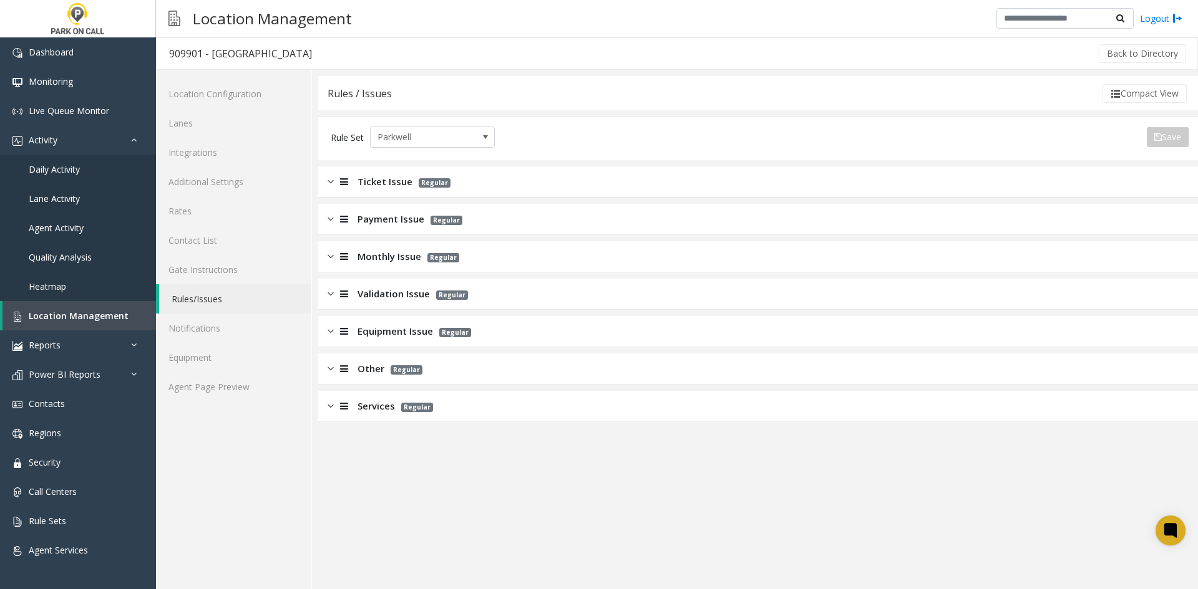
click at [379, 298] on span "Validation Issue" at bounding box center [393, 294] width 72 height 14
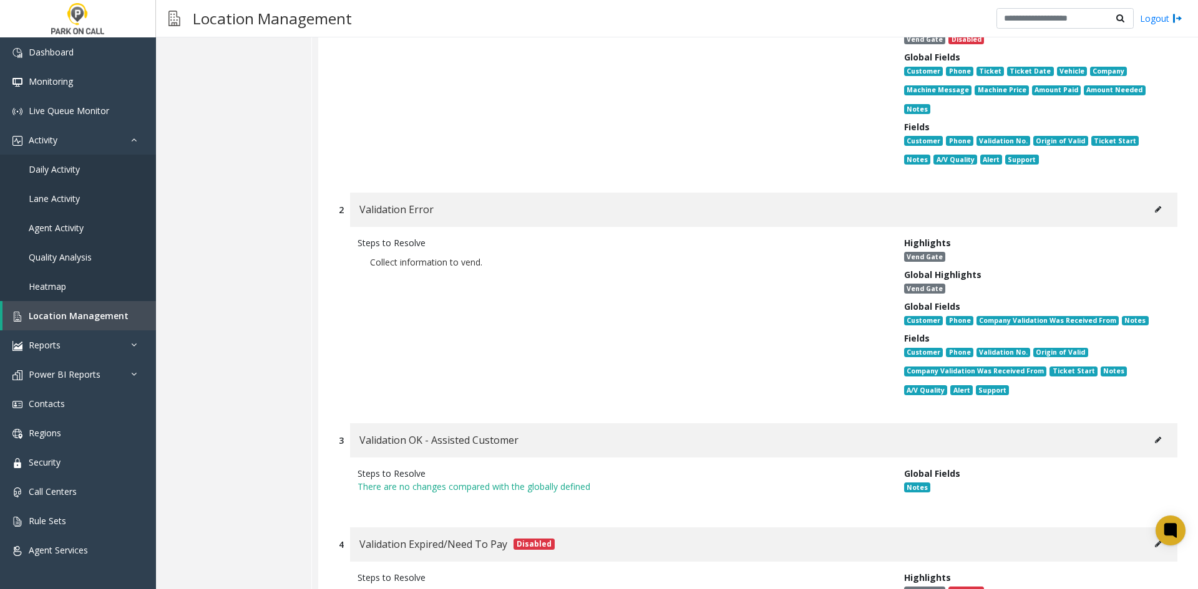
scroll to position [374, 0]
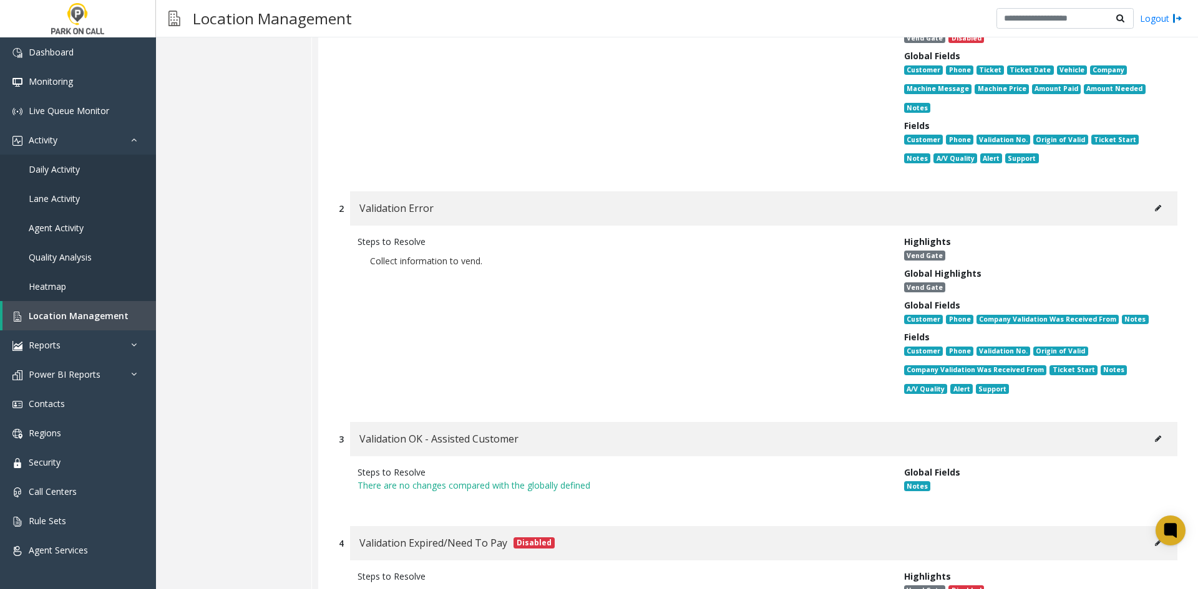
click at [1172, 200] on div "2 Validation Error Steps to Resolve Collect information to vend. Highlights Ven…" at bounding box center [757, 300] width 857 height 218
click at [1157, 209] on button at bounding box center [1158, 208] width 20 height 19
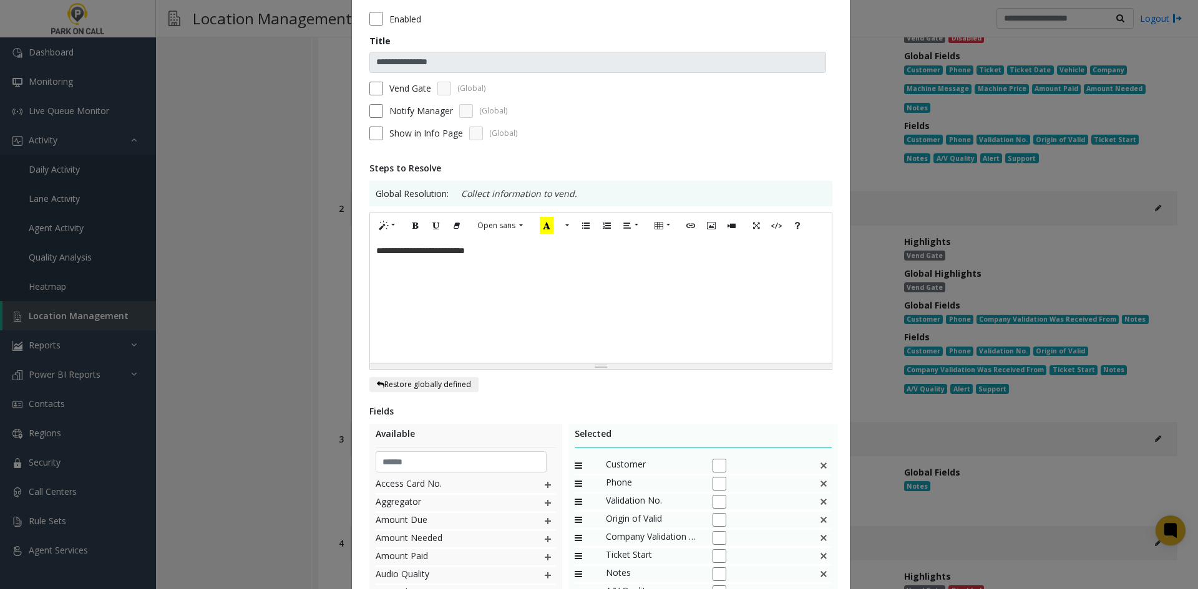
scroll to position [187, 0]
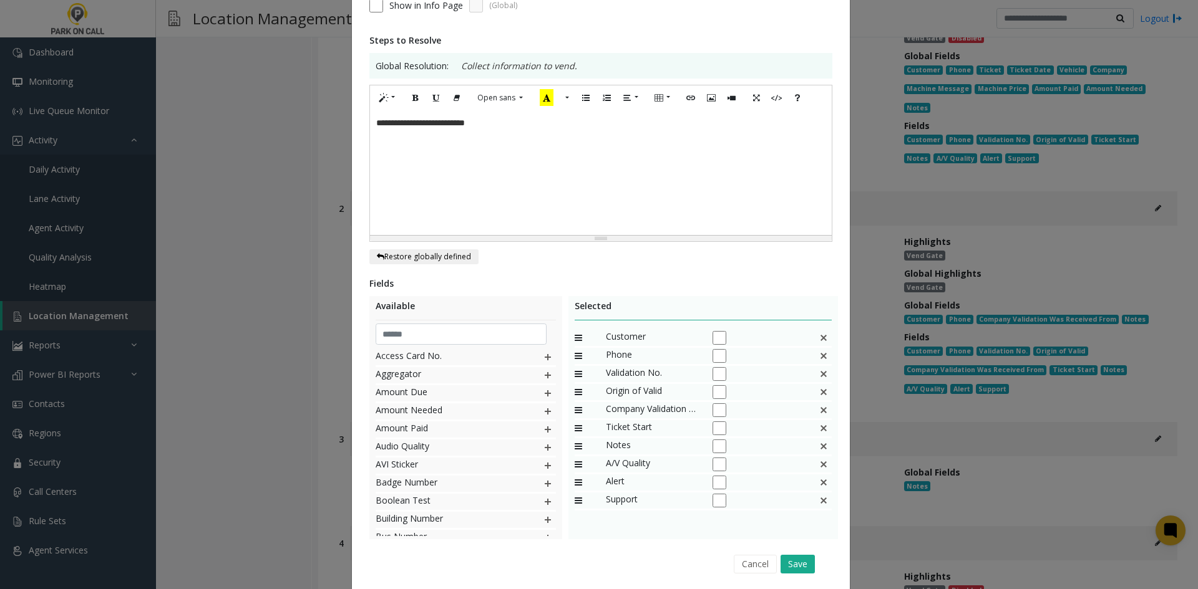
click at [818, 392] on img at bounding box center [823, 392] width 10 height 16
click at [800, 564] on button "Save" at bounding box center [797, 564] width 34 height 19
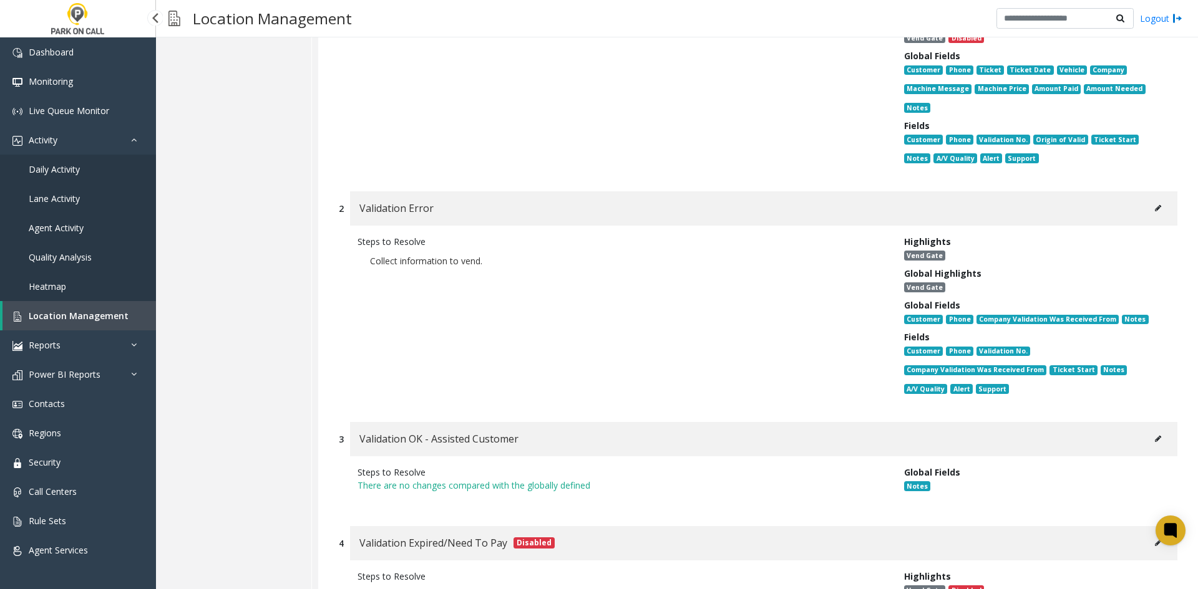
click at [94, 325] on link "Location Management" at bounding box center [78, 315] width 153 height 29
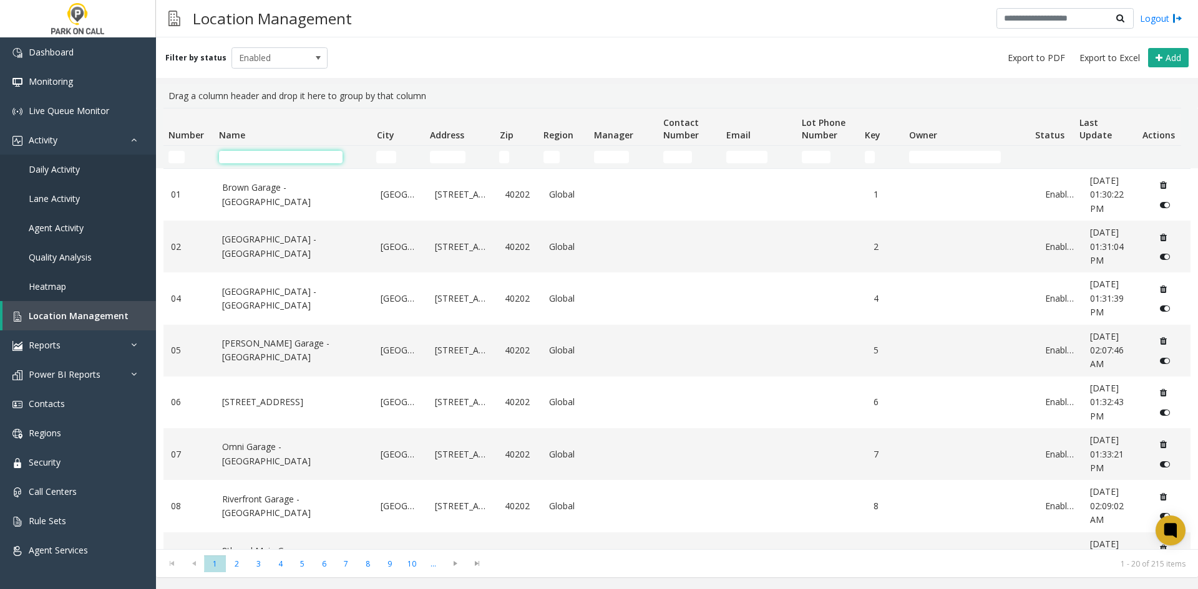
click at [287, 158] on input "Name Filter" at bounding box center [281, 157] width 124 height 12
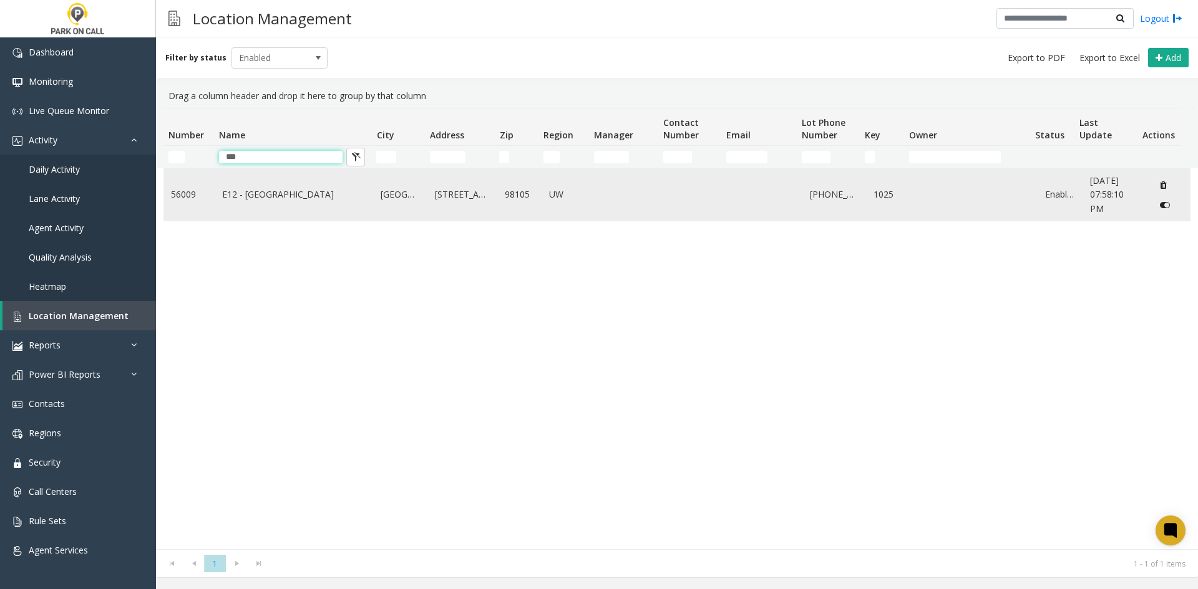
type input "***"
click at [269, 187] on td "E12 - UW" at bounding box center [294, 195] width 159 height 52
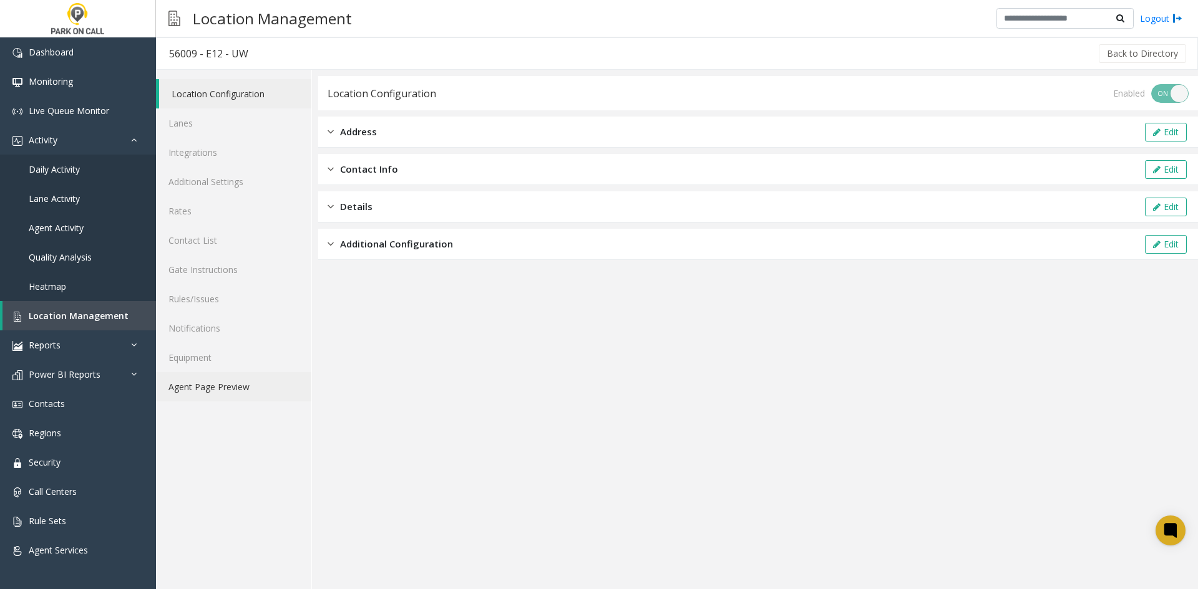
click at [207, 394] on link "Agent Page Preview" at bounding box center [233, 386] width 155 height 29
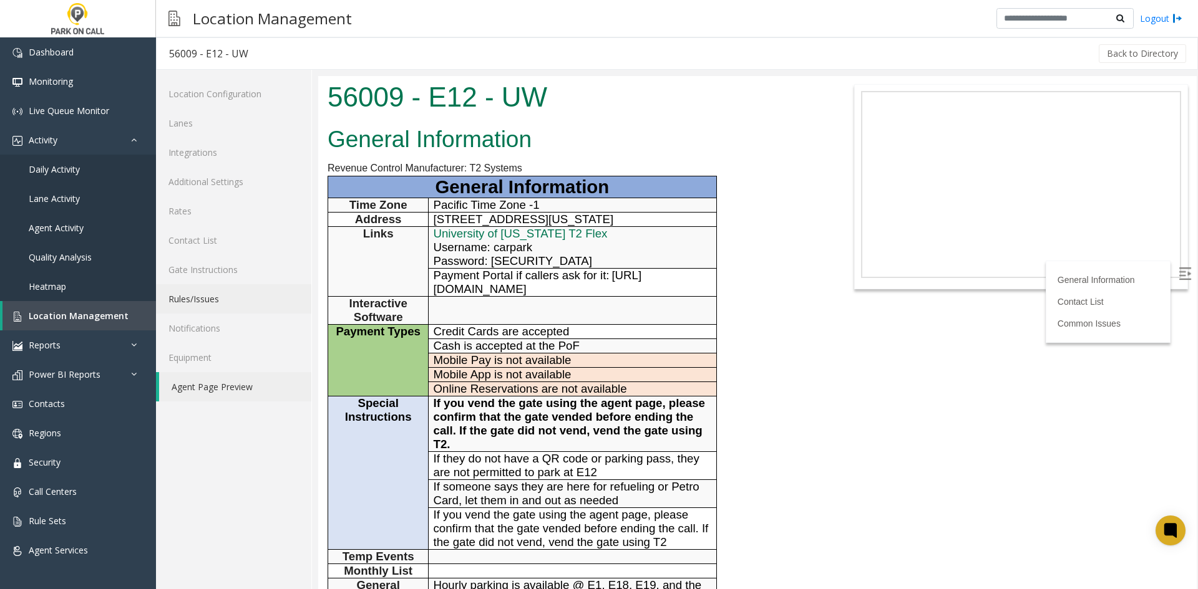
click at [223, 310] on link "Rules/Issues" at bounding box center [233, 298] width 155 height 29
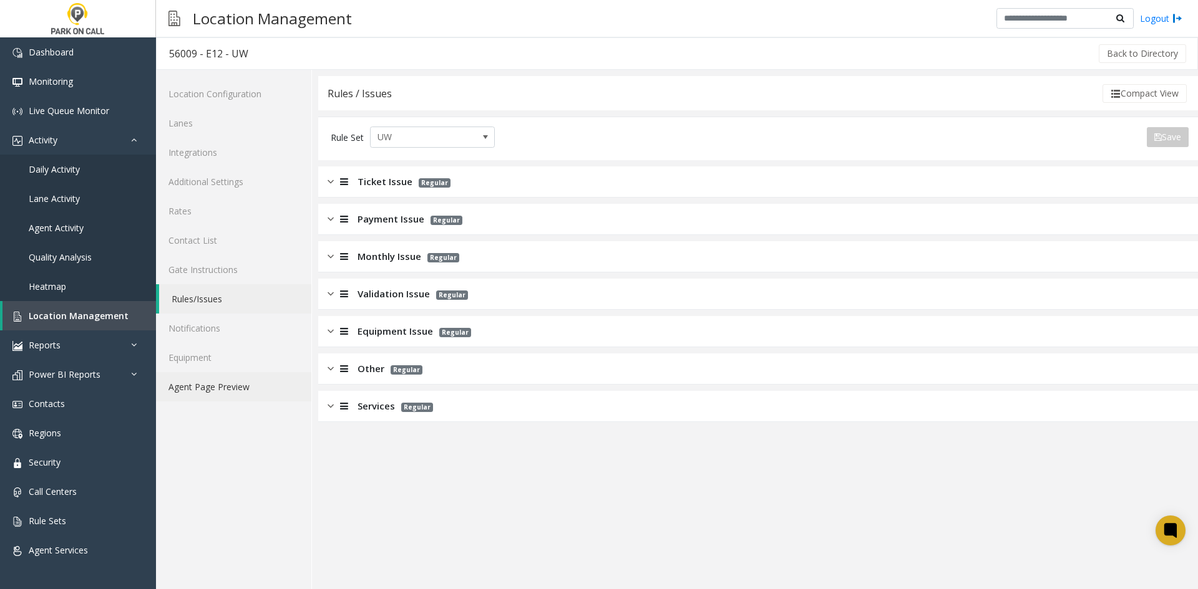
click at [234, 385] on link "Agent Page Preview" at bounding box center [233, 386] width 155 height 29
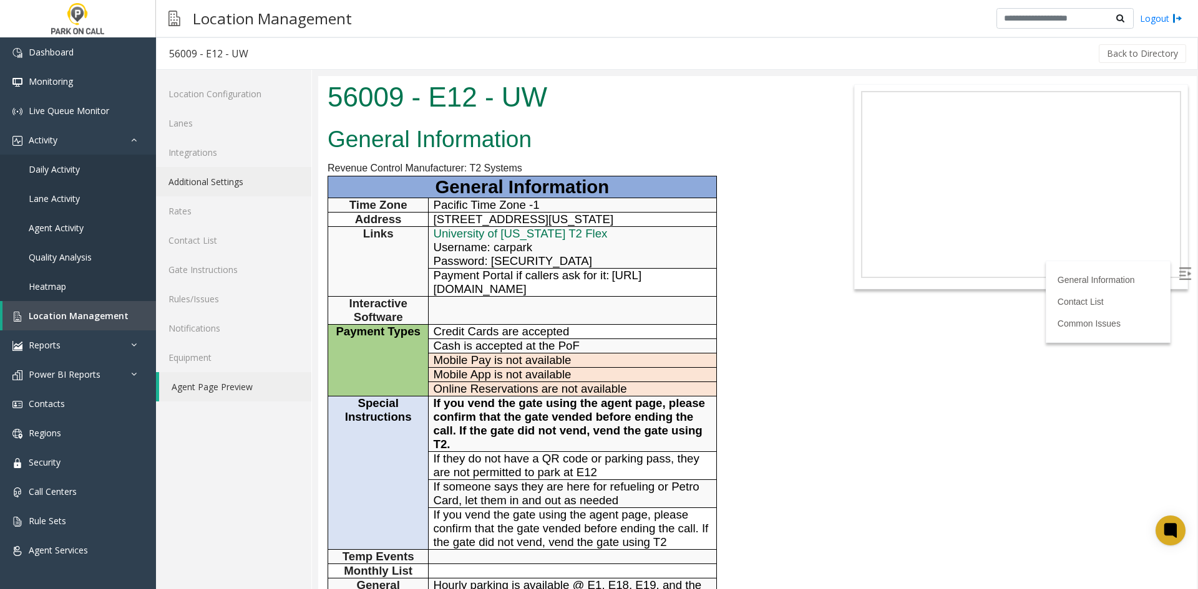
click at [224, 183] on link "Additional Settings" at bounding box center [233, 181] width 155 height 29
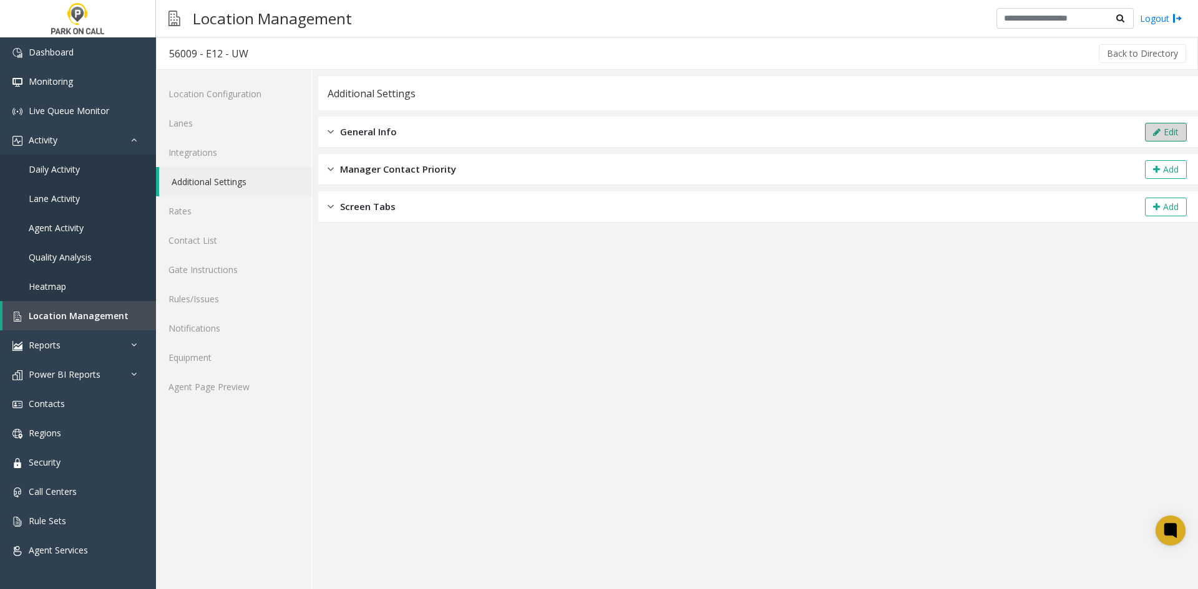
click at [1145, 133] on button "Edit" at bounding box center [1166, 132] width 42 height 19
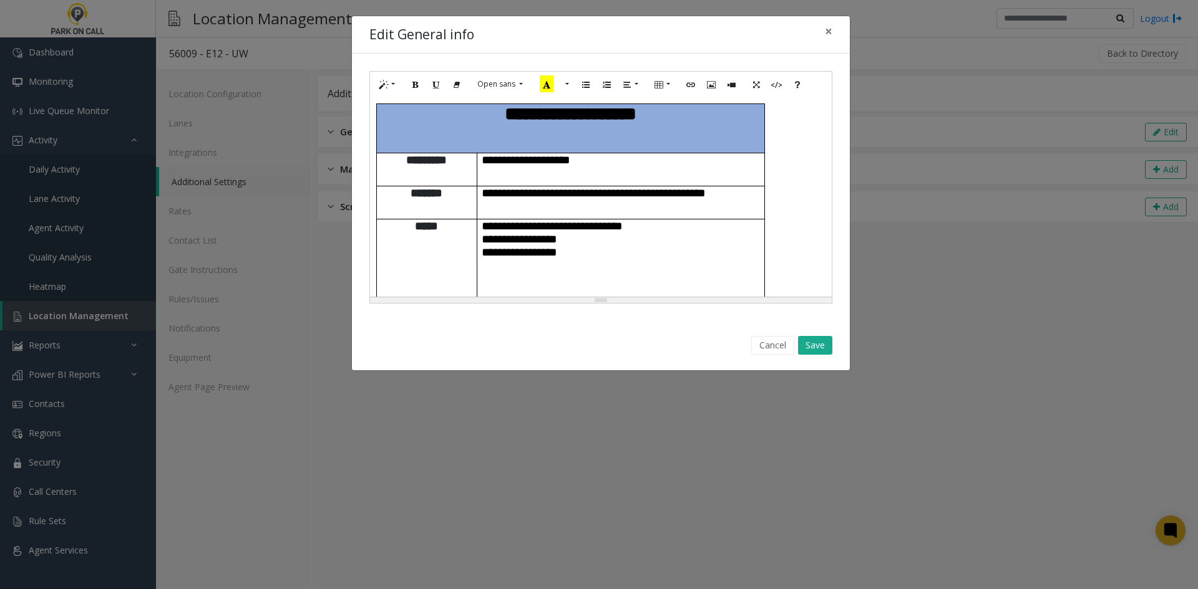
click at [483, 316] on span "**********" at bounding box center [563, 322] width 163 height 12
click at [715, 316] on p "**********" at bounding box center [621, 329] width 278 height 26
click at [495, 316] on span "**********" at bounding box center [615, 328] width 266 height 25
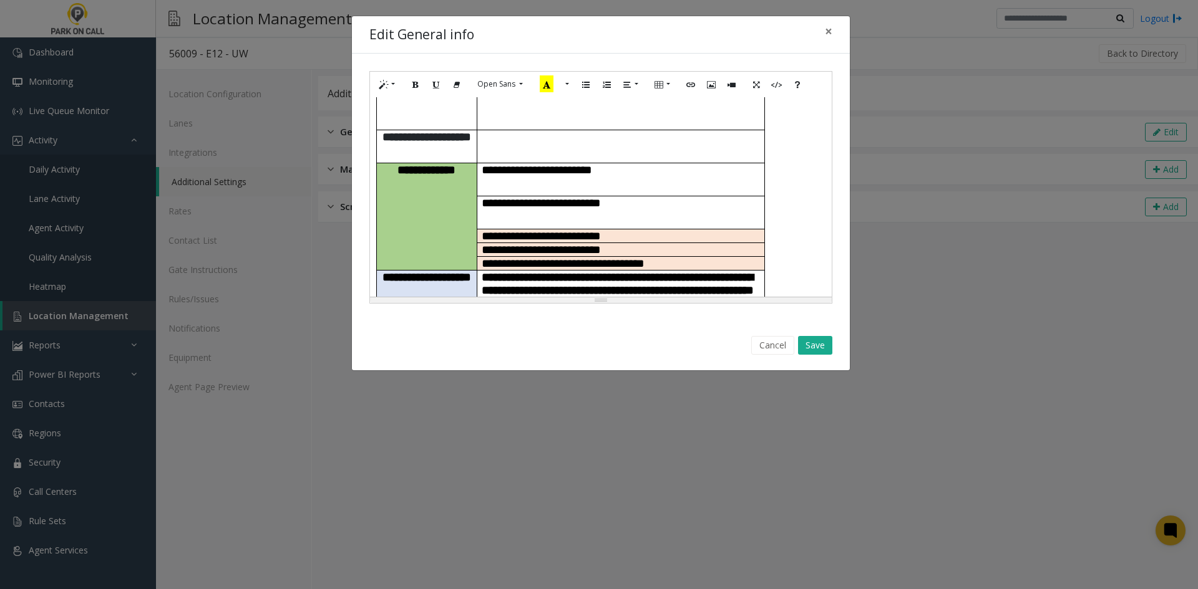
scroll to position [312, 0]
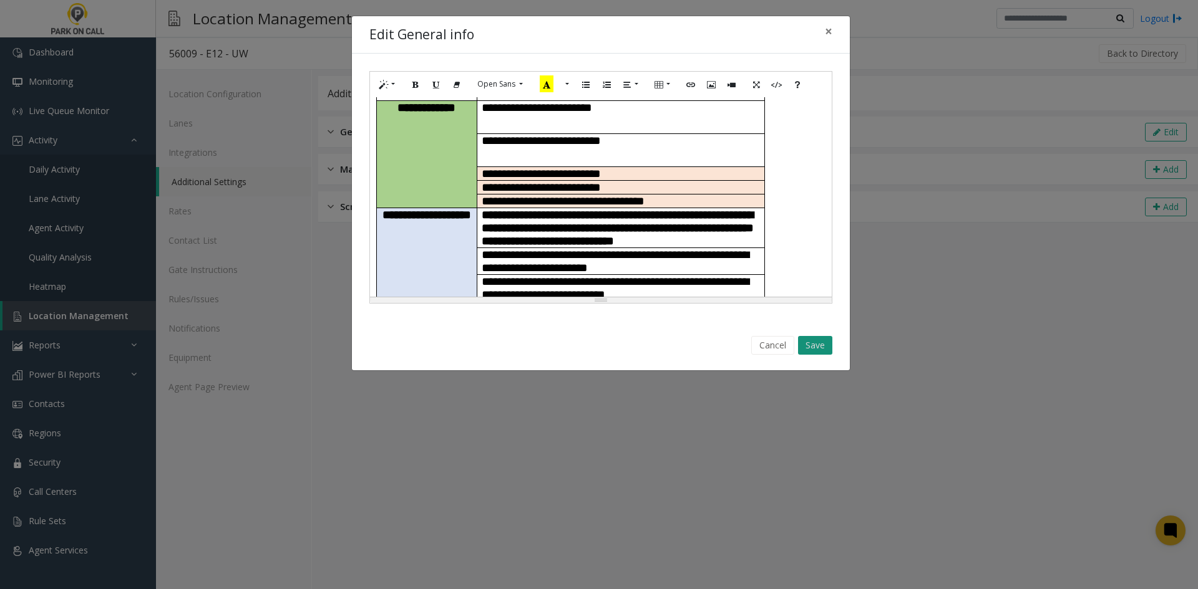
click at [820, 347] on button "Save" at bounding box center [815, 345] width 34 height 19
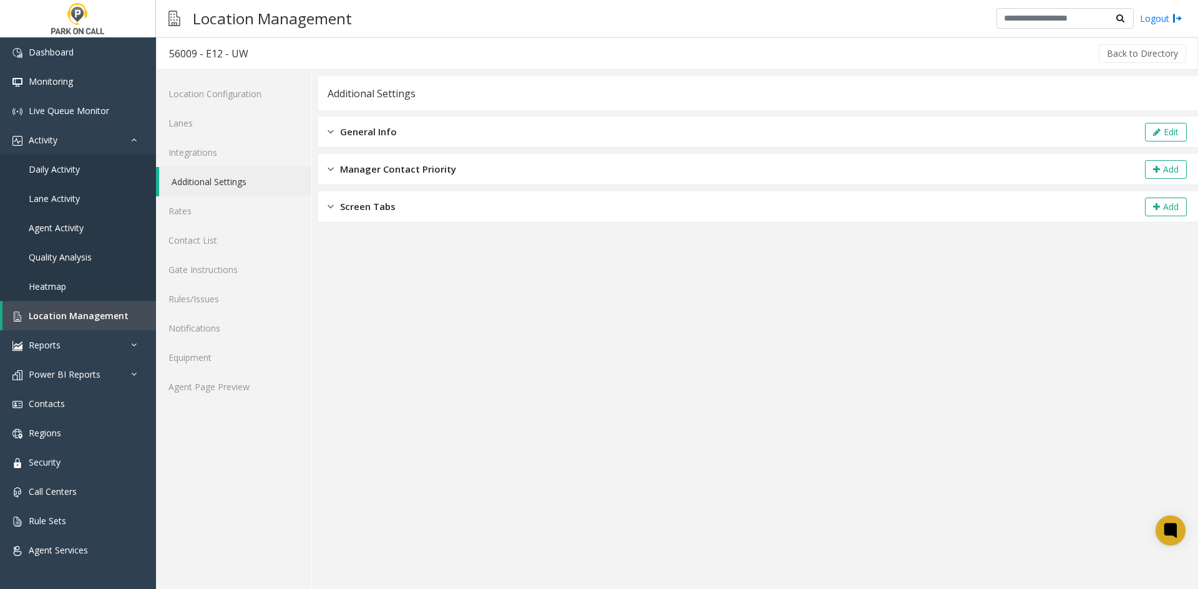
drag, startPoint x: 766, startPoint y: 342, endPoint x: 253, endPoint y: 49, distance: 590.6
click at [253, 49] on app-location-management "**********" at bounding box center [677, 313] width 1042 height 552
click at [248, 49] on div "56009 - E12 - UW" at bounding box center [208, 54] width 79 height 16
click at [847, 389] on app-general-info "**********" at bounding box center [757, 332] width 879 height 513
